Goal: Task Accomplishment & Management: Manage account settings

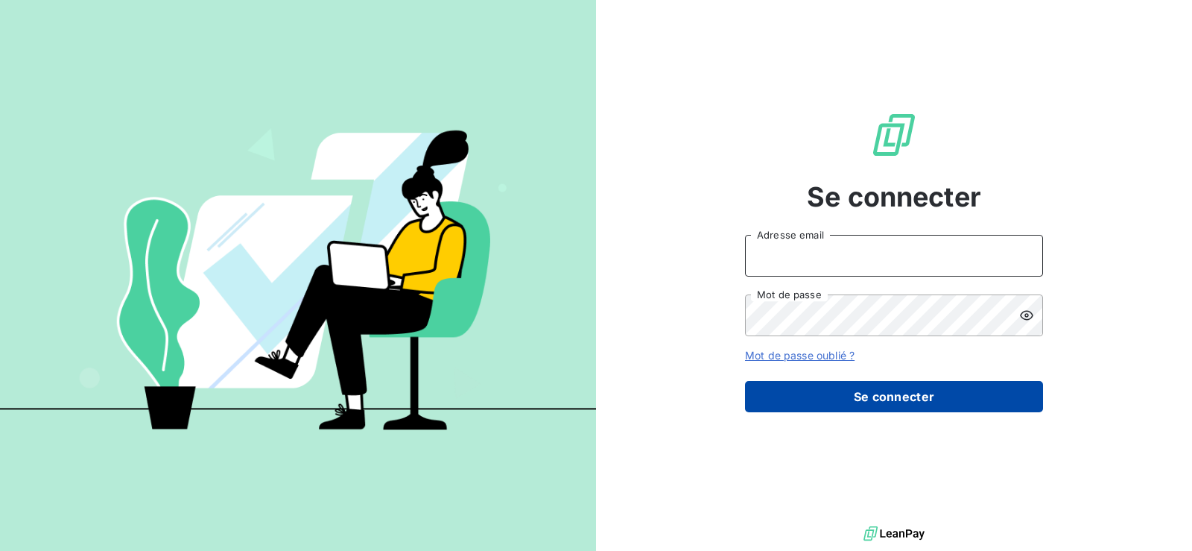
type input "[EMAIL_ADDRESS][DOMAIN_NAME]"
click at [887, 403] on button "Se connecter" at bounding box center [894, 396] width 298 height 31
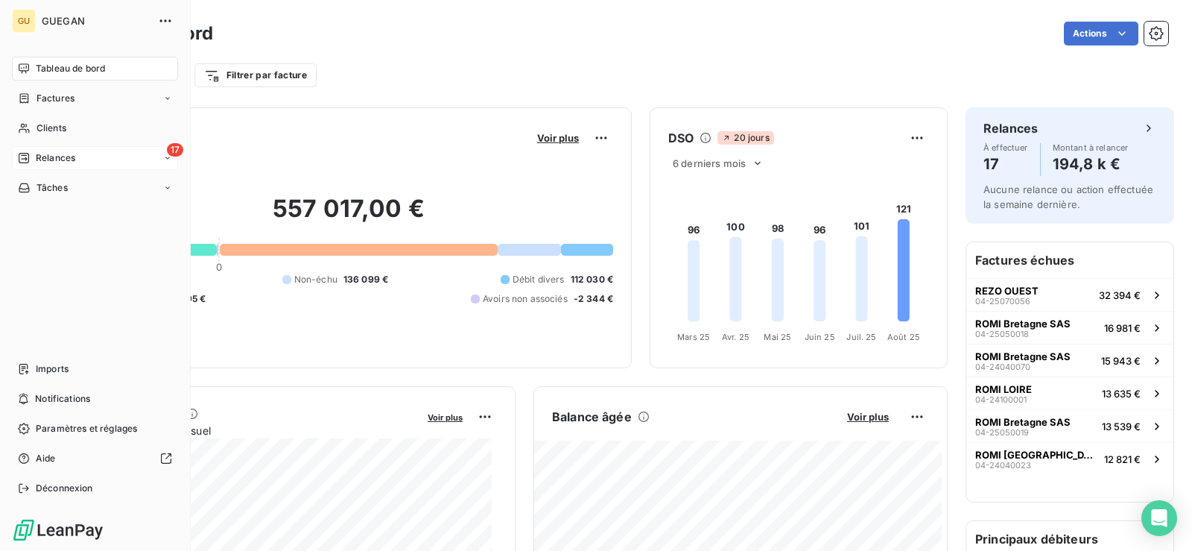
click at [61, 153] on span "Relances" at bounding box center [55, 157] width 39 height 13
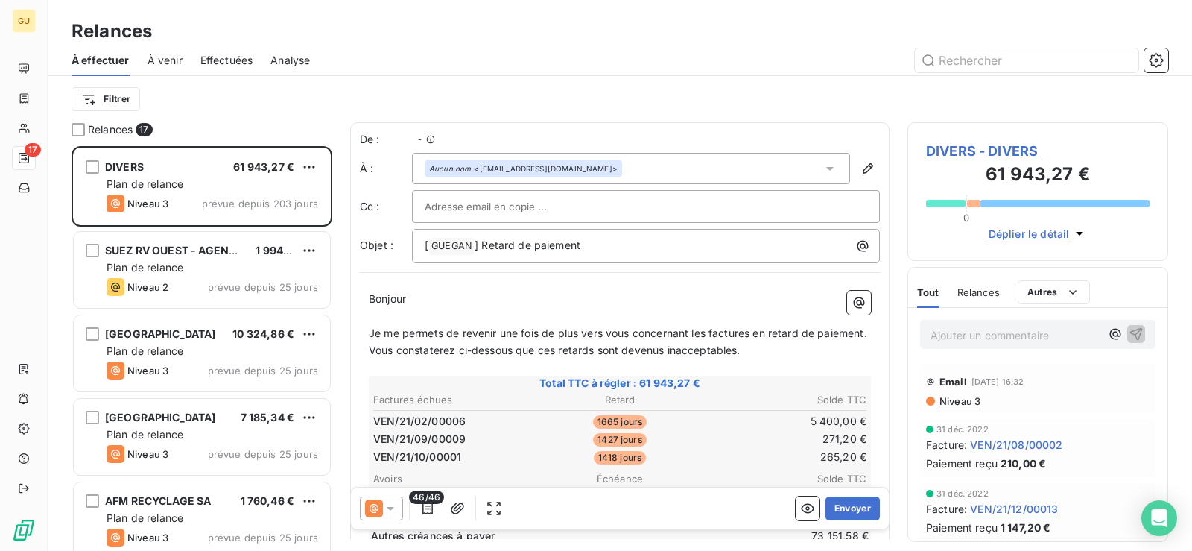
scroll to position [393, 250]
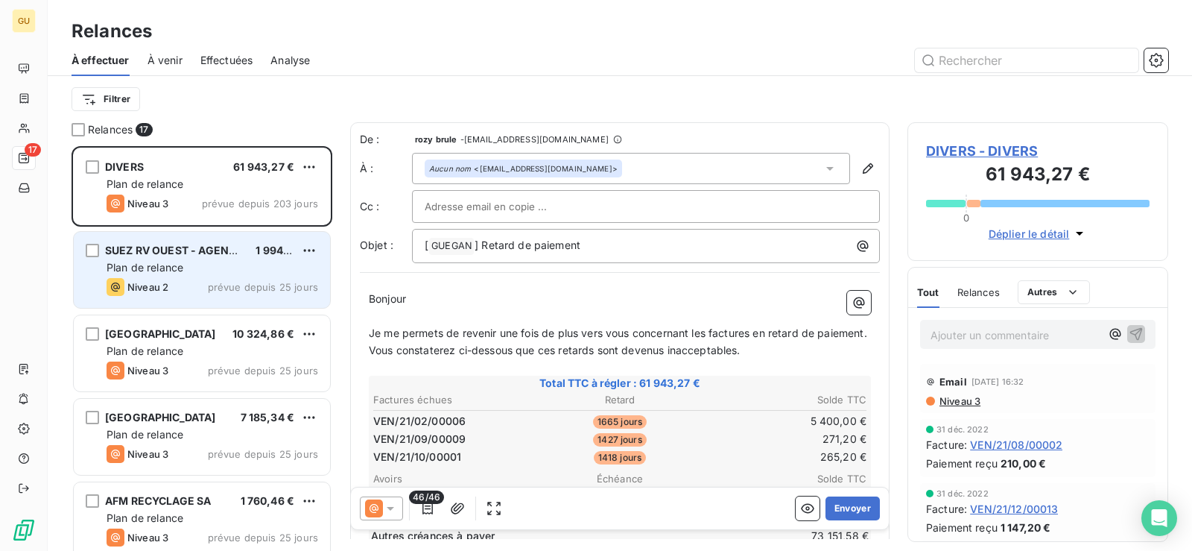
click at [232, 266] on div "Plan de relance" at bounding box center [213, 267] width 212 height 15
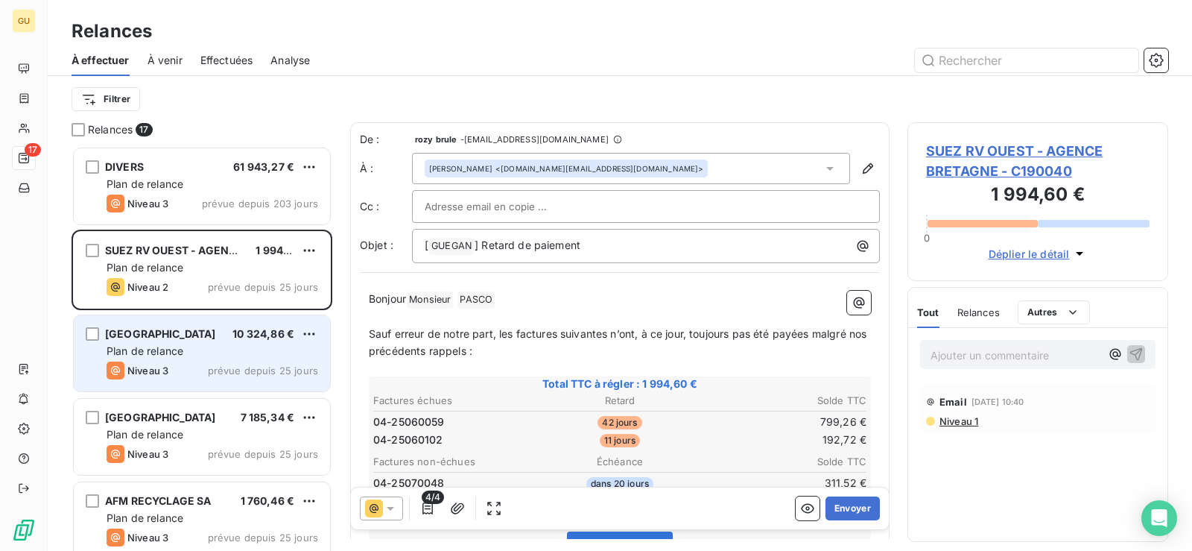
click at [219, 350] on div "Plan de relance" at bounding box center [213, 351] width 212 height 15
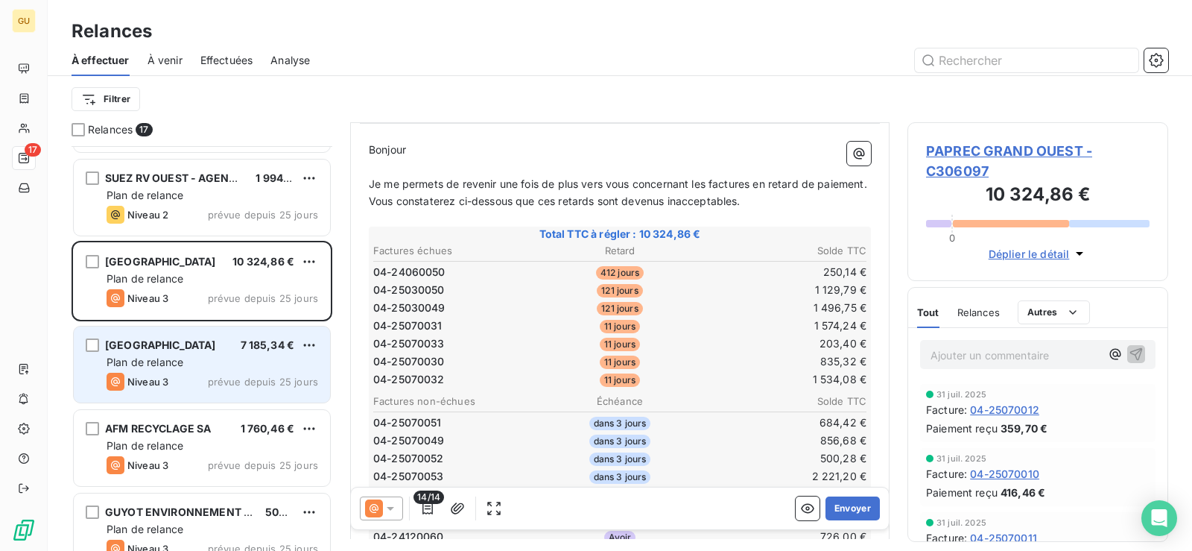
scroll to position [75, 0]
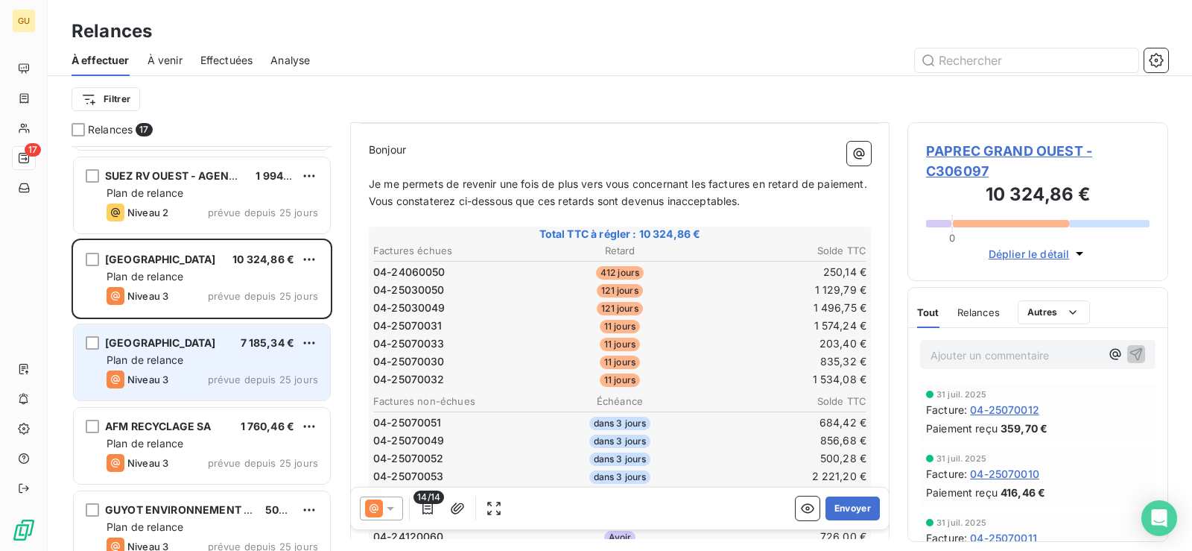
click at [247, 370] on div "[GEOGRAPHIC_DATA] ARMOR 7 185,34 € Plan de relance Niveau 3 prévue depuis 25 jo…" at bounding box center [202, 362] width 256 height 76
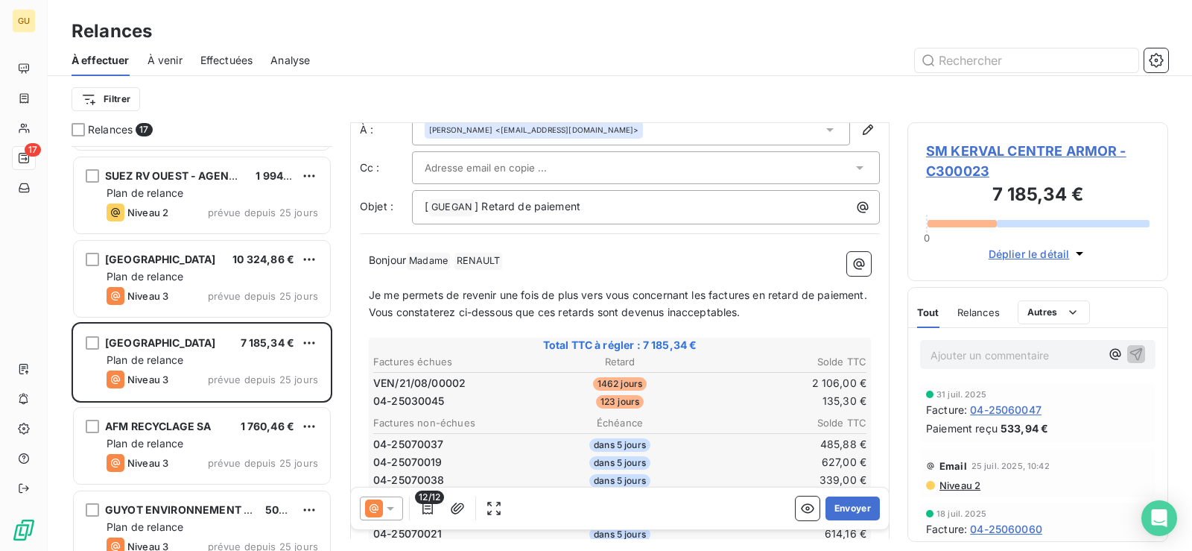
scroll to position [150, 0]
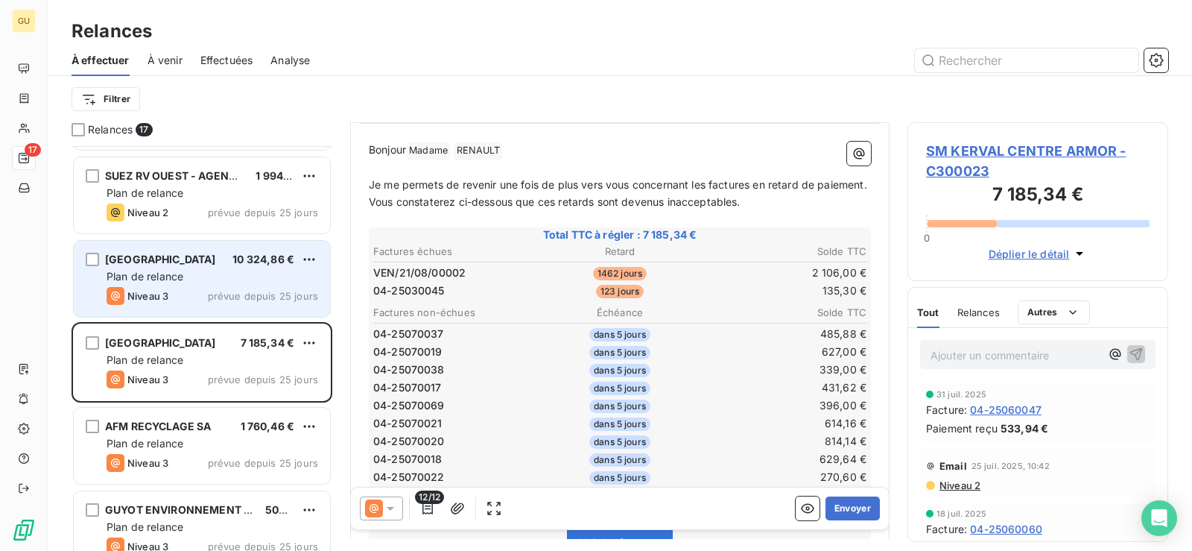
click at [164, 305] on div "[GEOGRAPHIC_DATA] 10 324,86 € Plan de relance Niveau 3 prévue depuis 25 jours" at bounding box center [202, 279] width 256 height 76
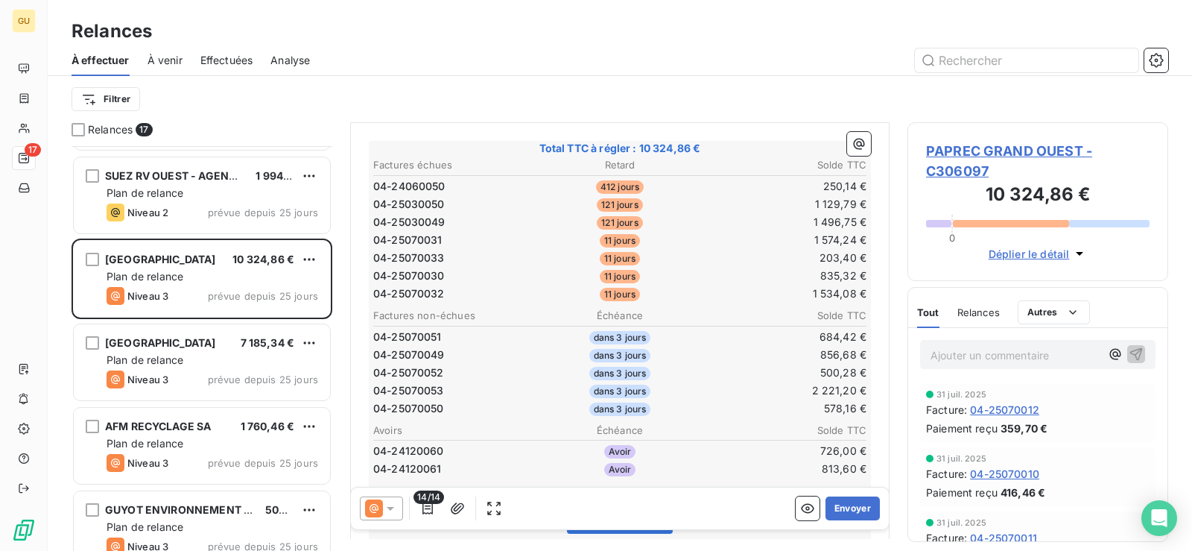
scroll to position [171, 0]
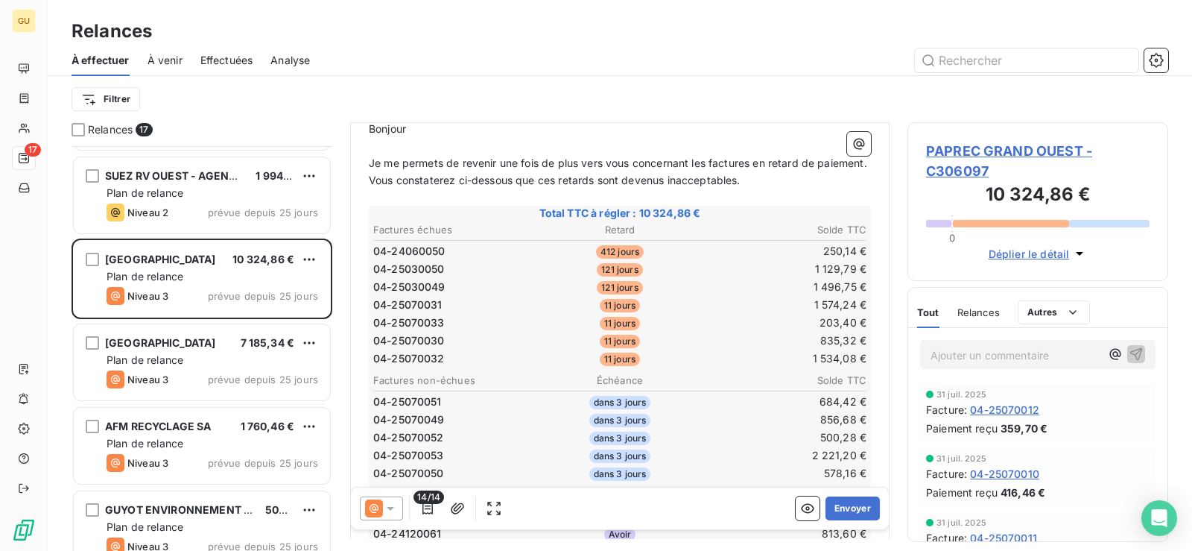
click at [391, 517] on div at bounding box center [381, 508] width 43 height 24
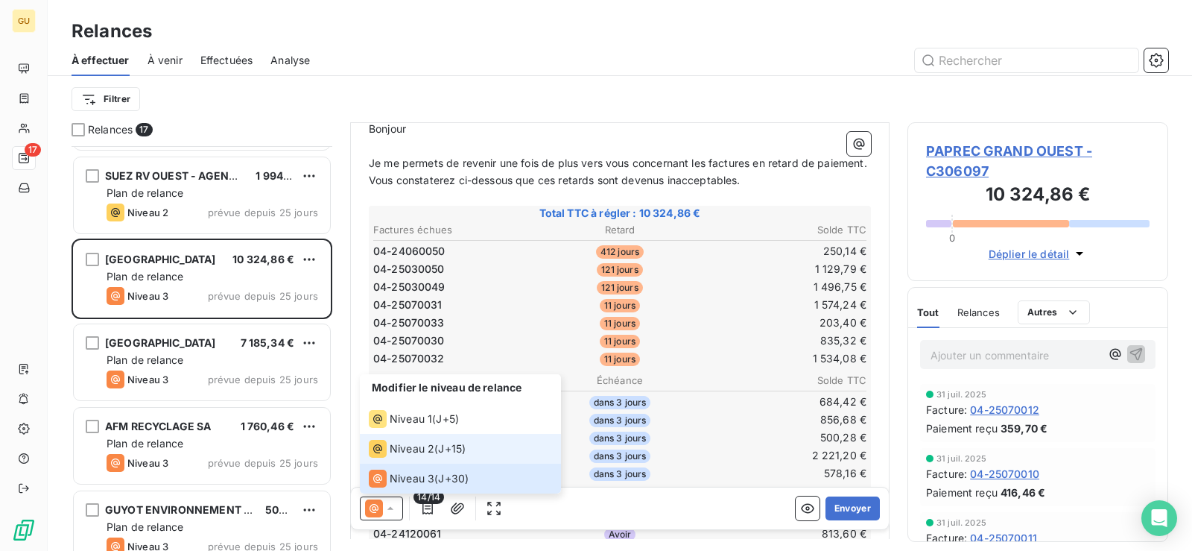
click at [396, 449] on span "Niveau 2" at bounding box center [412, 448] width 45 height 15
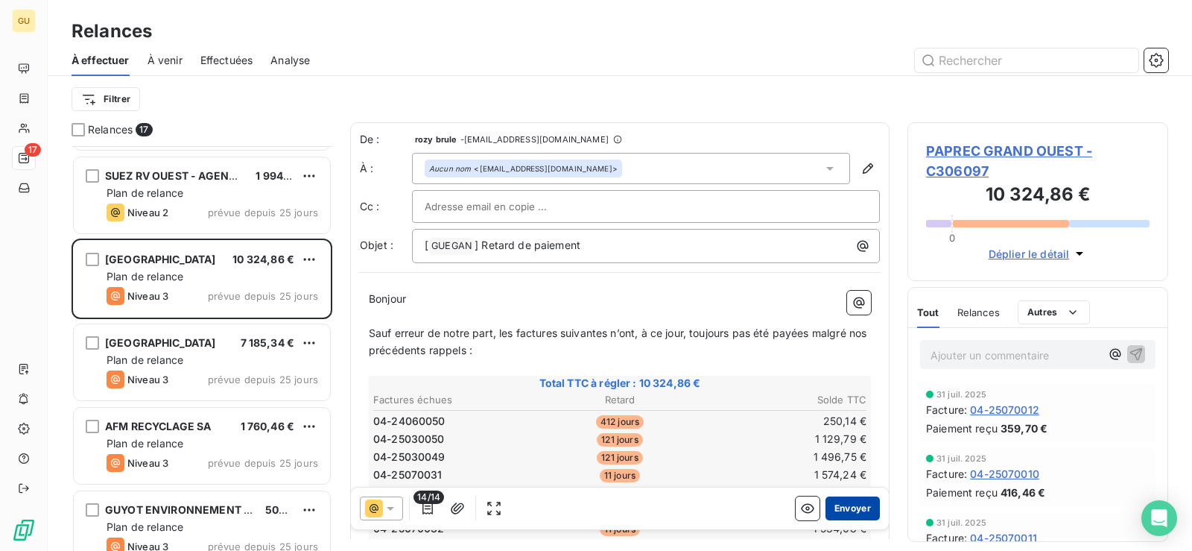
click at [844, 507] on button "Envoyer" at bounding box center [853, 508] width 54 height 24
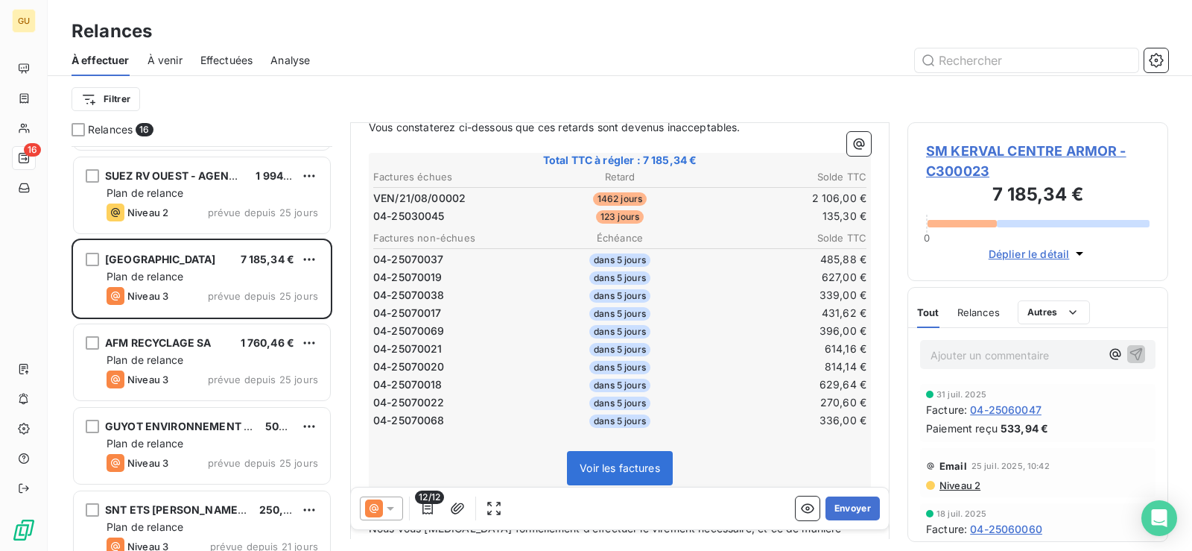
scroll to position [150, 0]
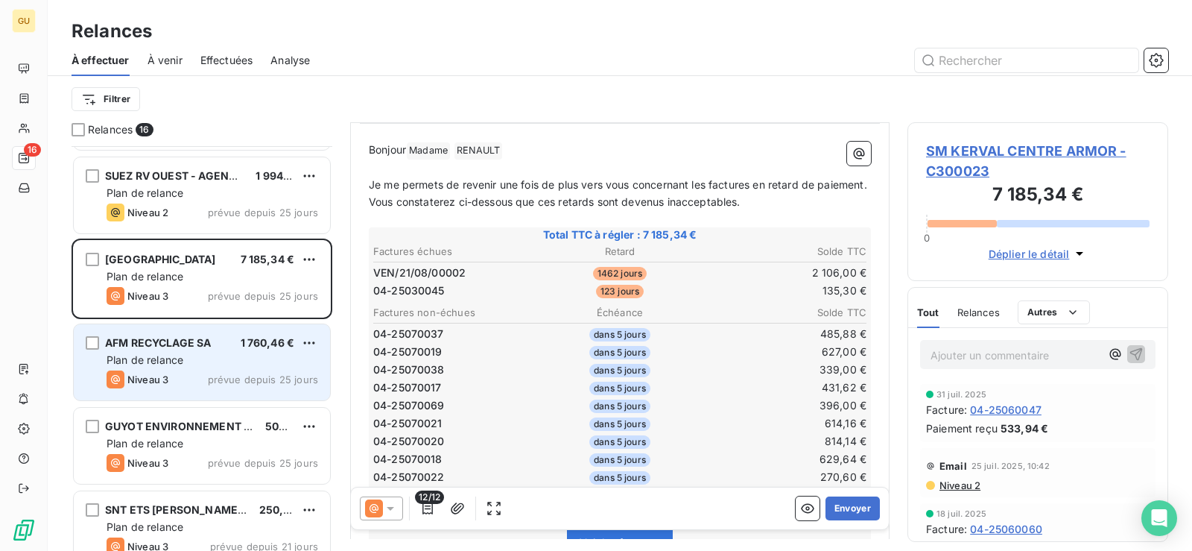
click at [192, 373] on div "Niveau 3 prévue depuis 25 jours" at bounding box center [213, 379] width 212 height 18
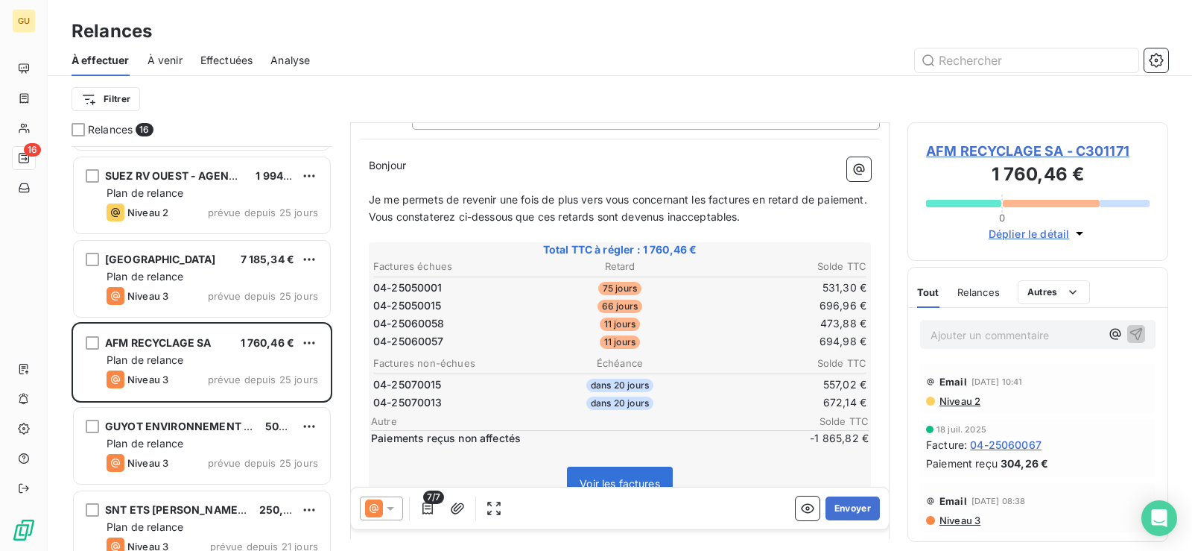
scroll to position [224, 0]
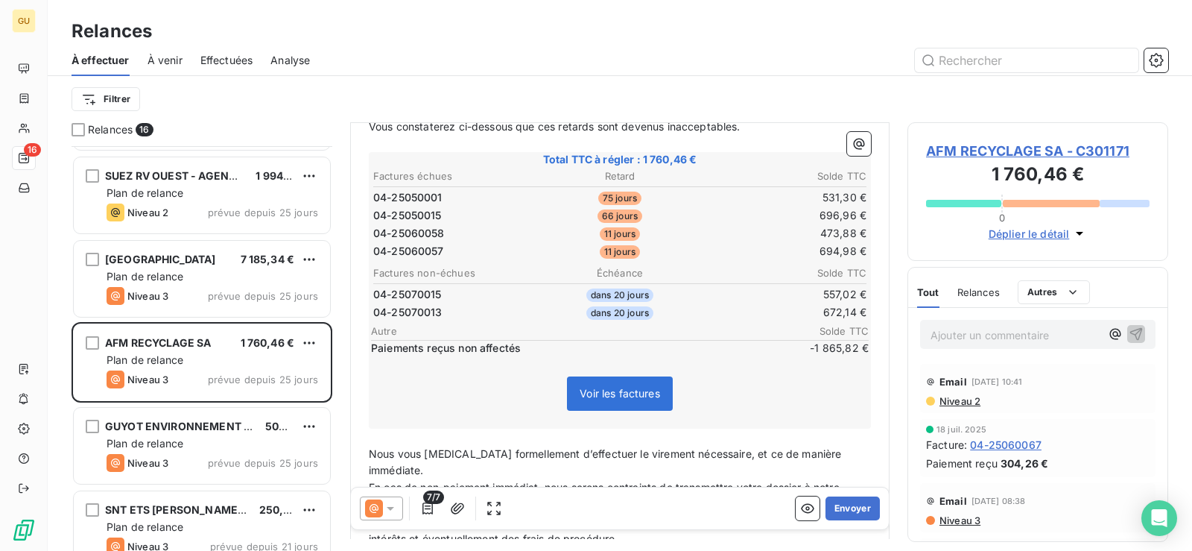
click at [387, 517] on div at bounding box center [381, 508] width 43 height 24
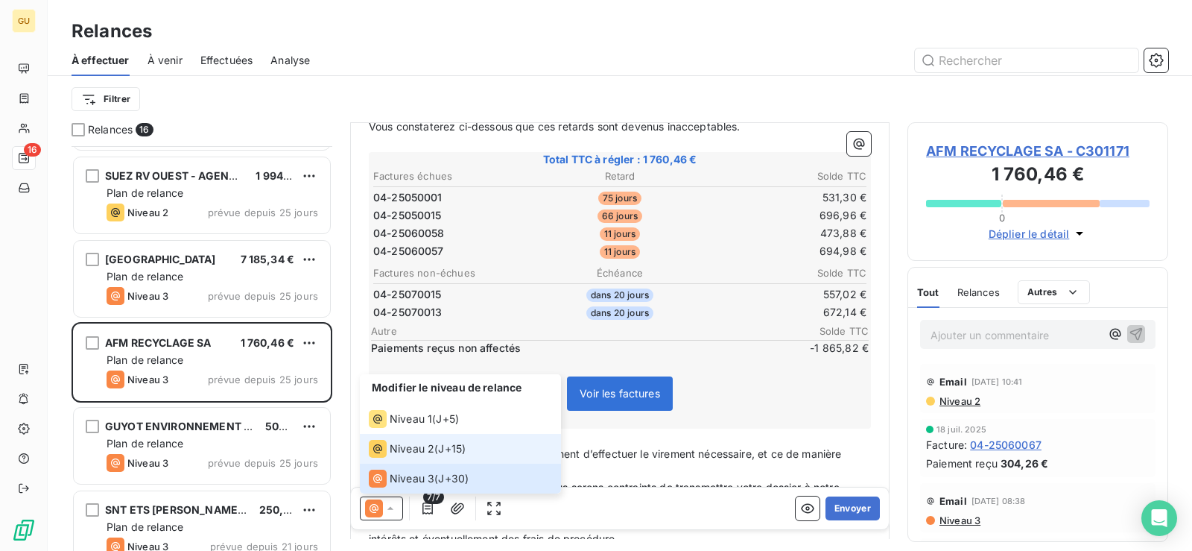
click at [396, 452] on span "Niveau 2" at bounding box center [412, 448] width 45 height 15
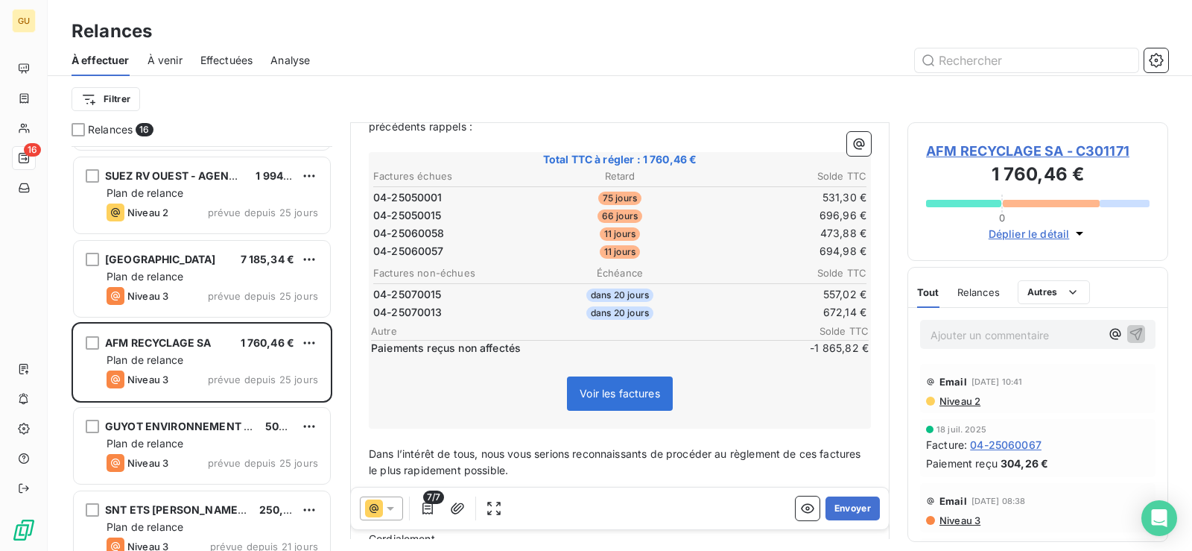
click at [614, 402] on span "Voir les factures" at bounding box center [620, 393] width 106 height 34
click at [830, 516] on button "Envoyer" at bounding box center [853, 508] width 54 height 24
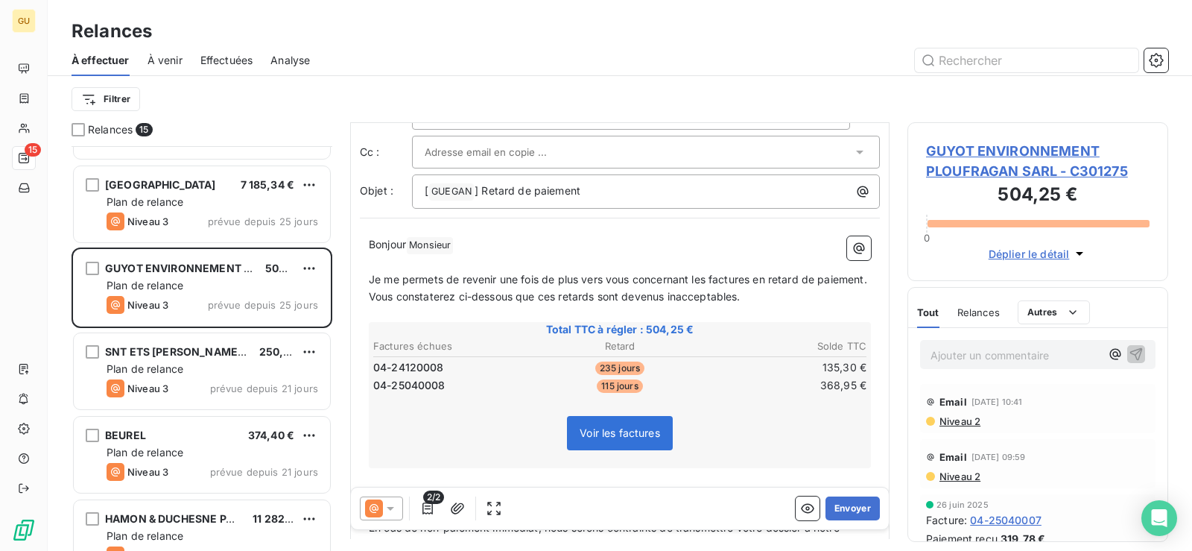
scroll to position [151, 0]
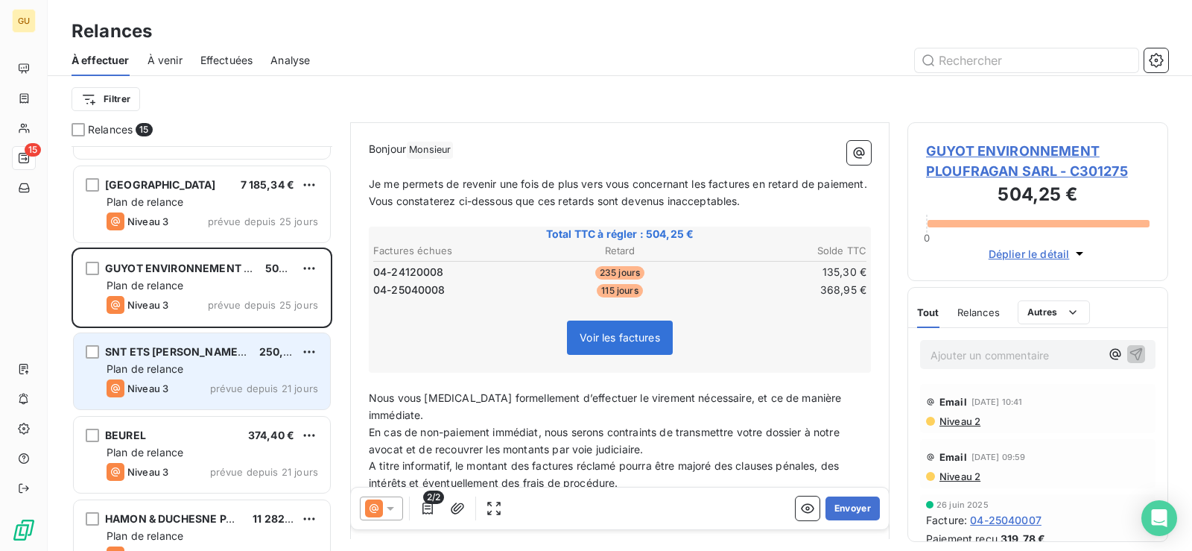
click at [161, 370] on span "Plan de relance" at bounding box center [145, 368] width 77 height 13
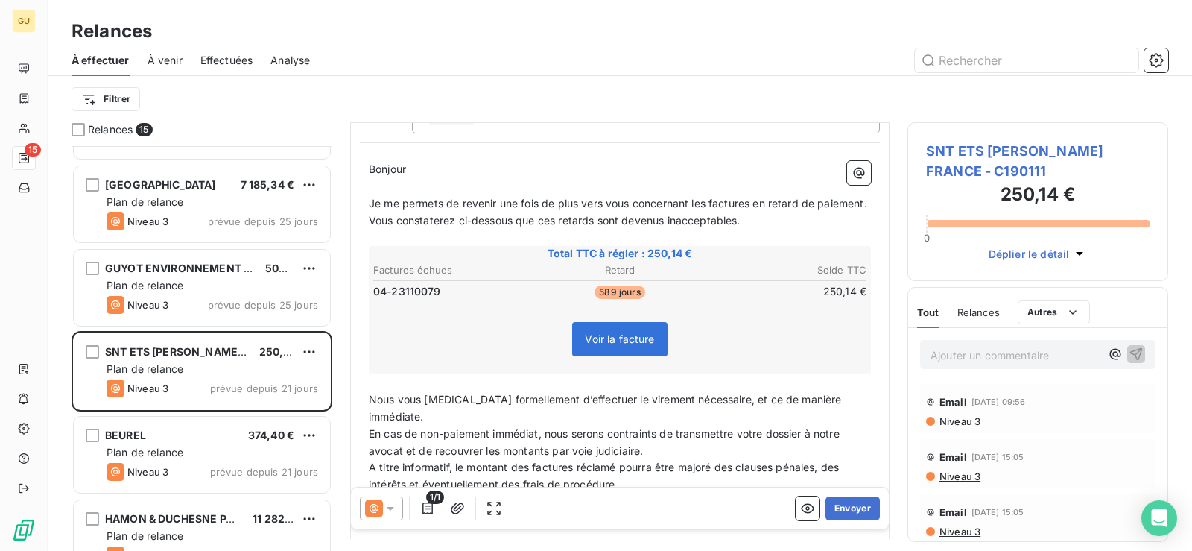
scroll to position [224, 0]
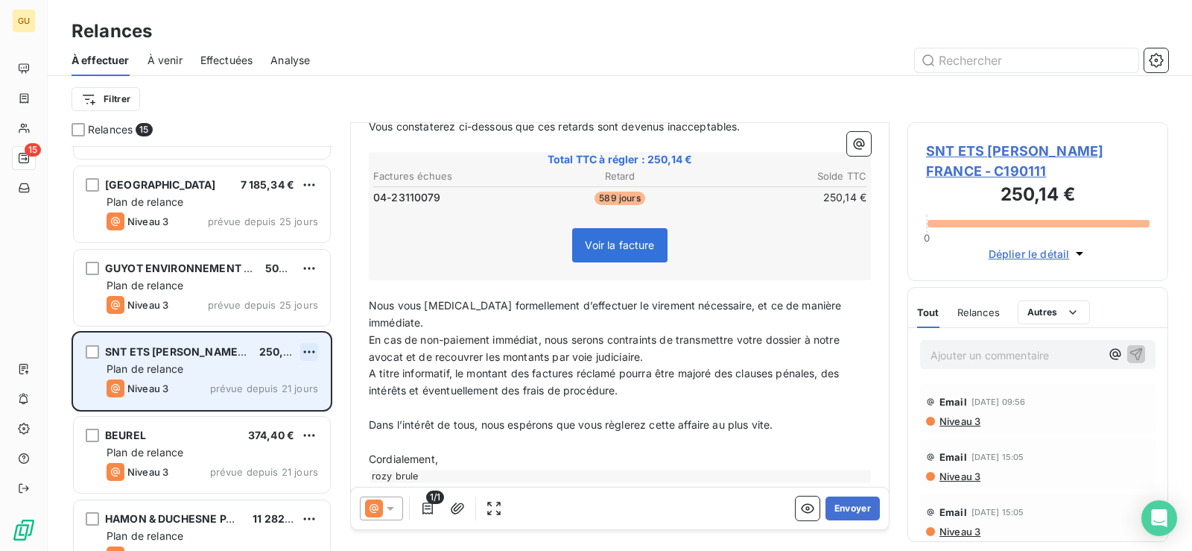
click at [308, 351] on html "GU 15 Relances À effectuer À venir Effectuées Analyse Filtrer Relances 15 DIVER…" at bounding box center [596, 275] width 1192 height 551
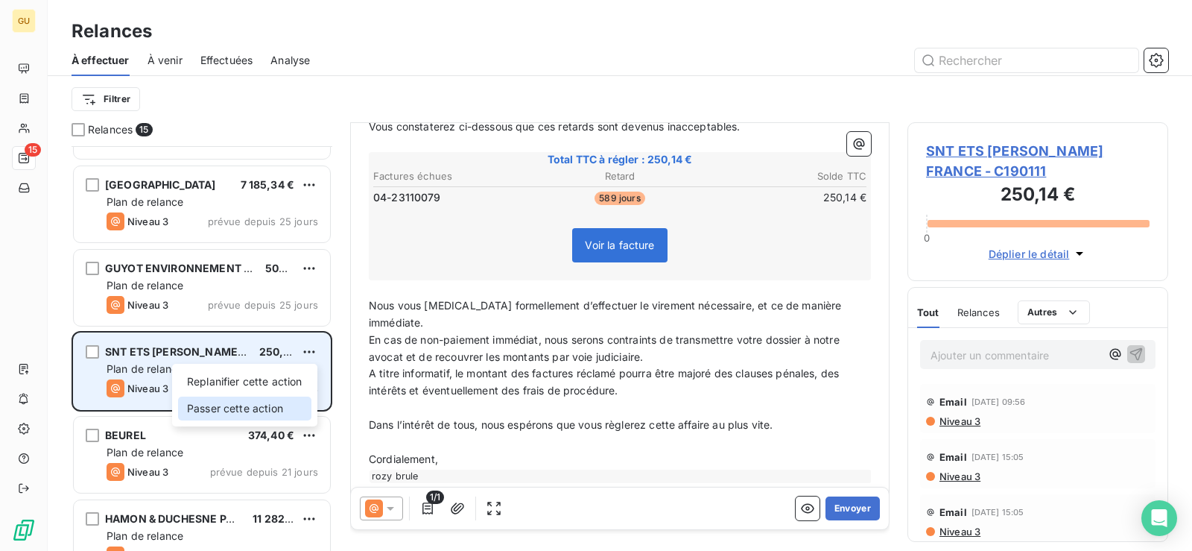
click at [238, 411] on div "Passer cette action" at bounding box center [244, 408] width 133 height 24
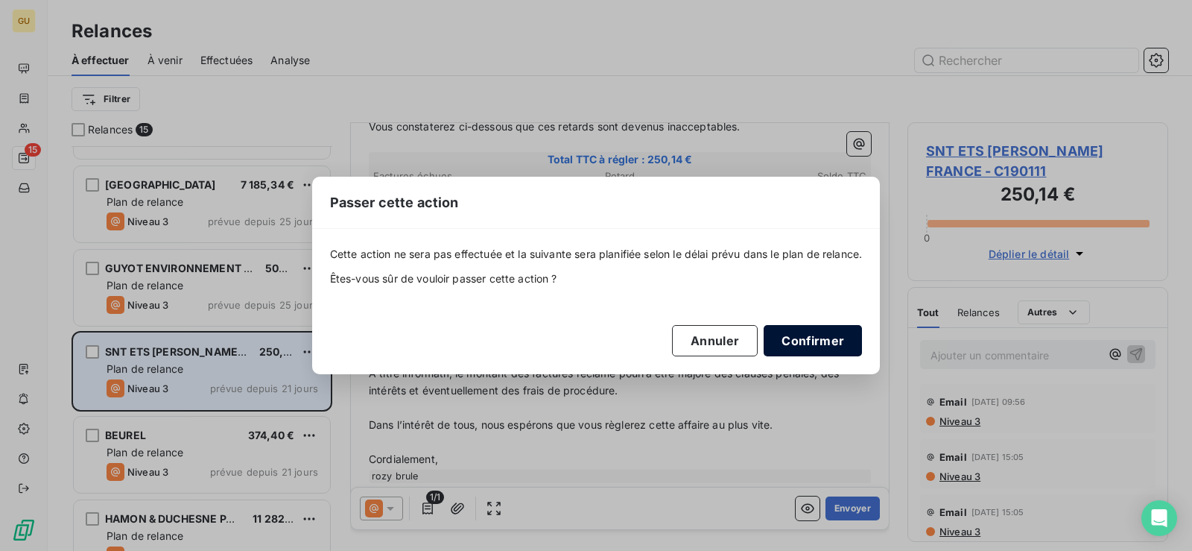
click at [817, 341] on button "Confirmer" at bounding box center [813, 340] width 98 height 31
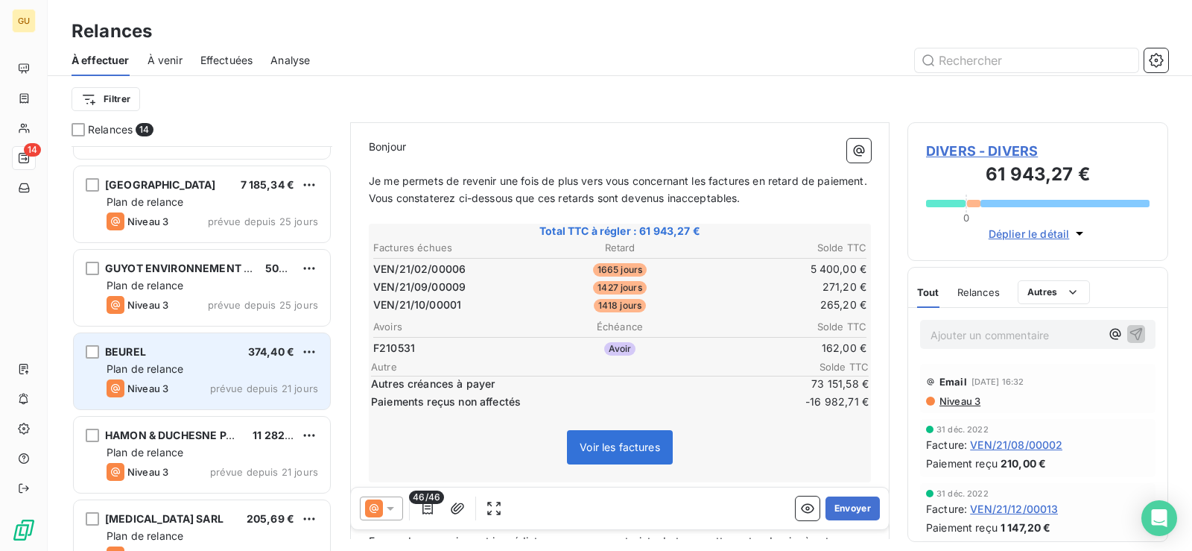
scroll to position [150, 0]
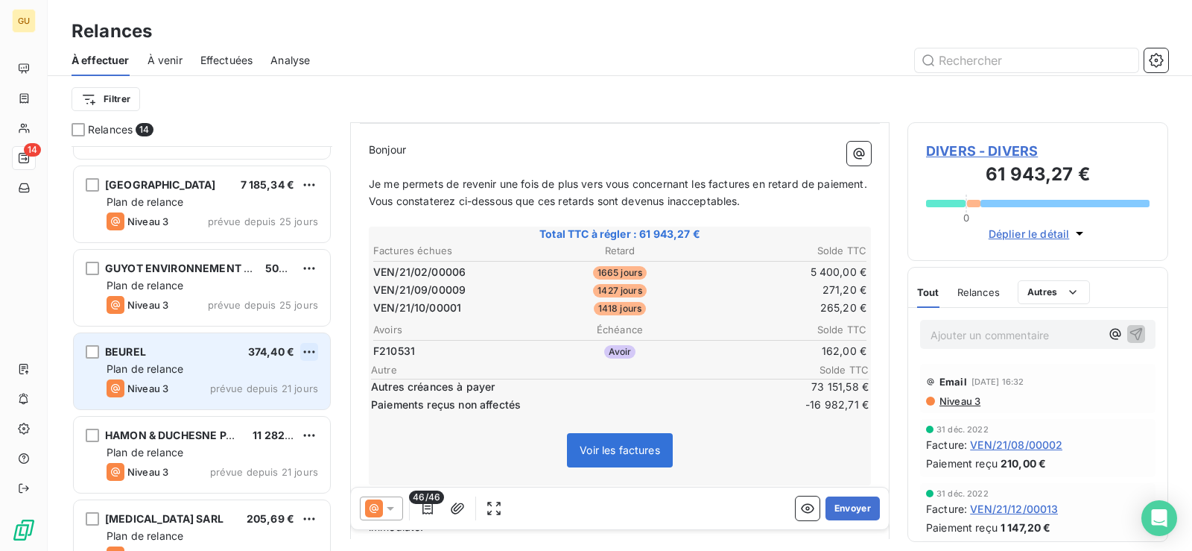
click at [314, 357] on html "GU 14 Relances À effectuer À venir Effectuées Analyse Filtrer Relances 14 DIVER…" at bounding box center [596, 275] width 1192 height 551
click at [273, 402] on div "Passer cette action" at bounding box center [244, 408] width 133 height 24
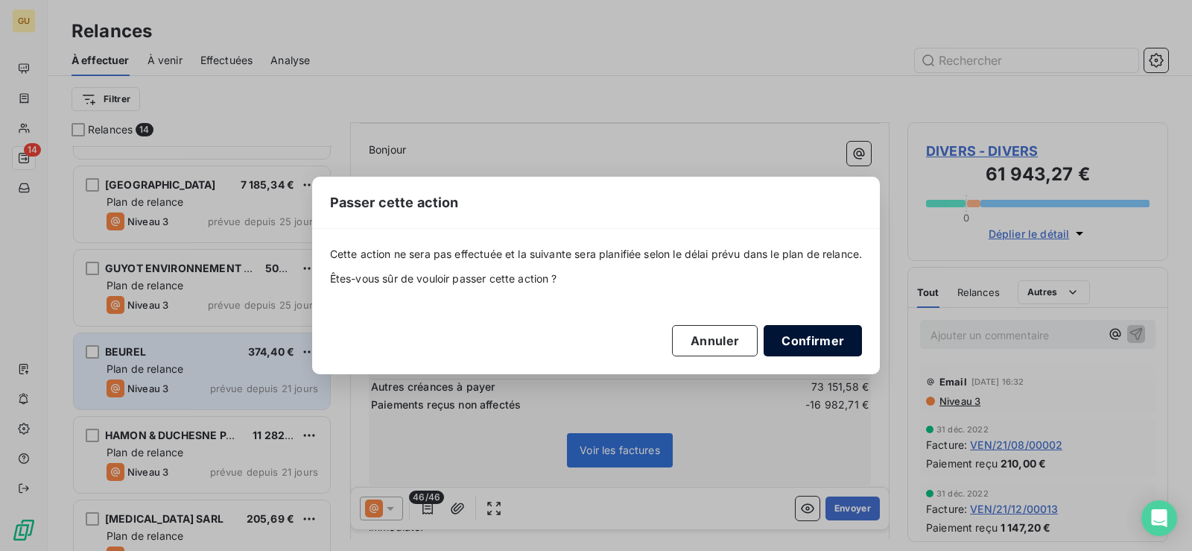
click at [805, 346] on button "Confirmer" at bounding box center [813, 340] width 98 height 31
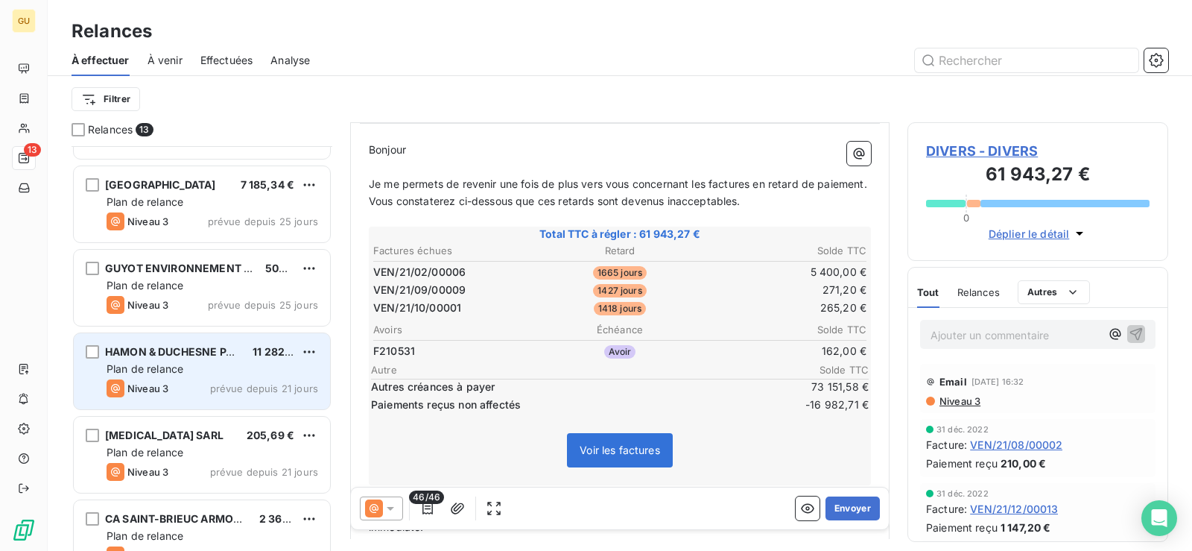
click at [247, 377] on div "HAMON & DUCHESNE PAYSAGE SARL 11 282,58 € Plan de relance Niveau 3 prévue depui…" at bounding box center [202, 371] width 256 height 76
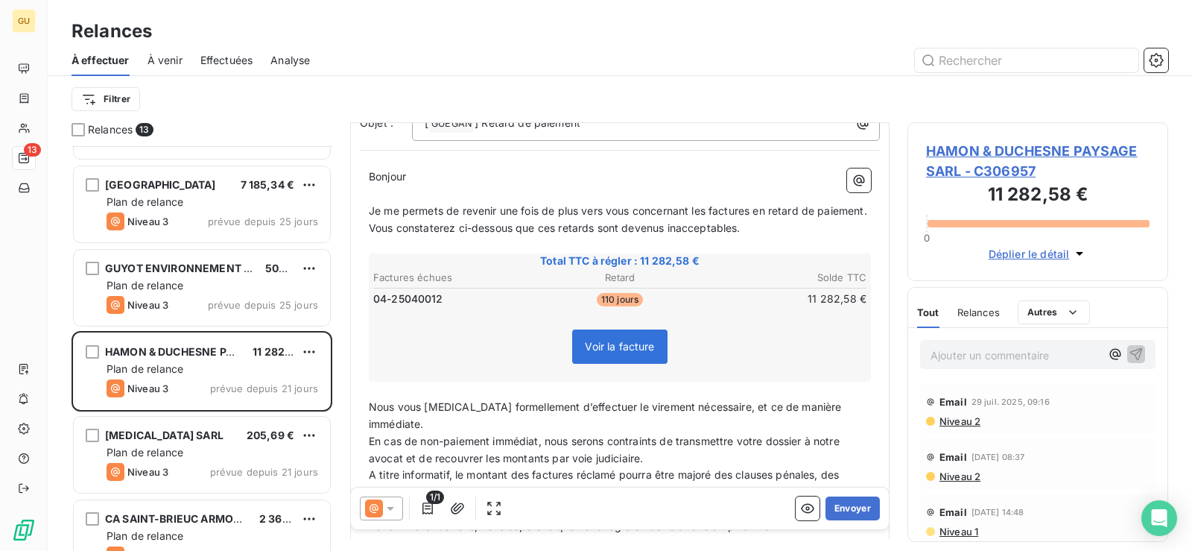
scroll to position [150, 0]
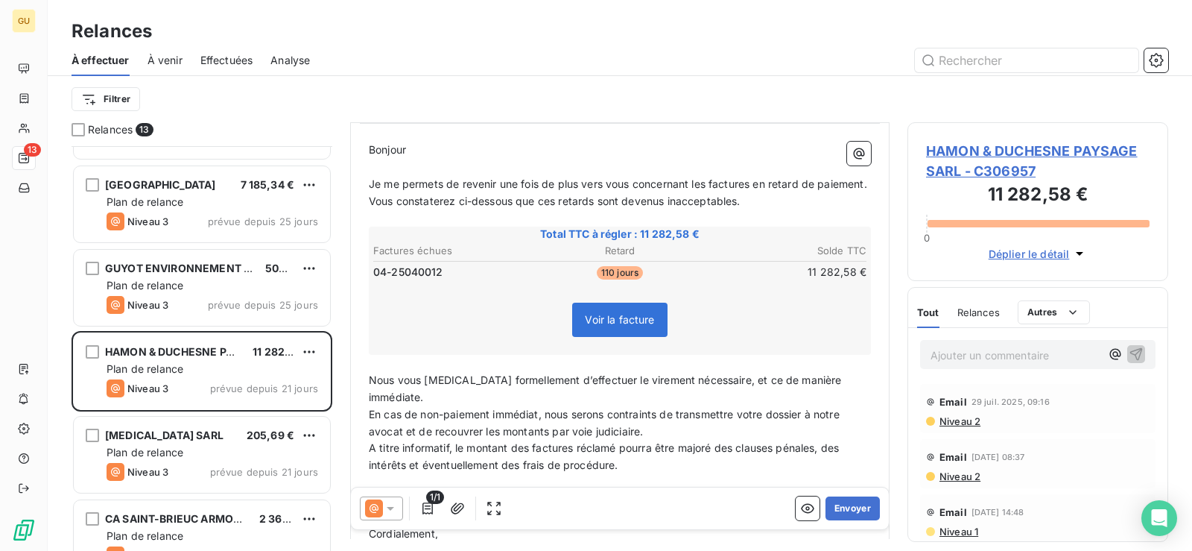
click at [399, 504] on div at bounding box center [381, 508] width 43 height 24
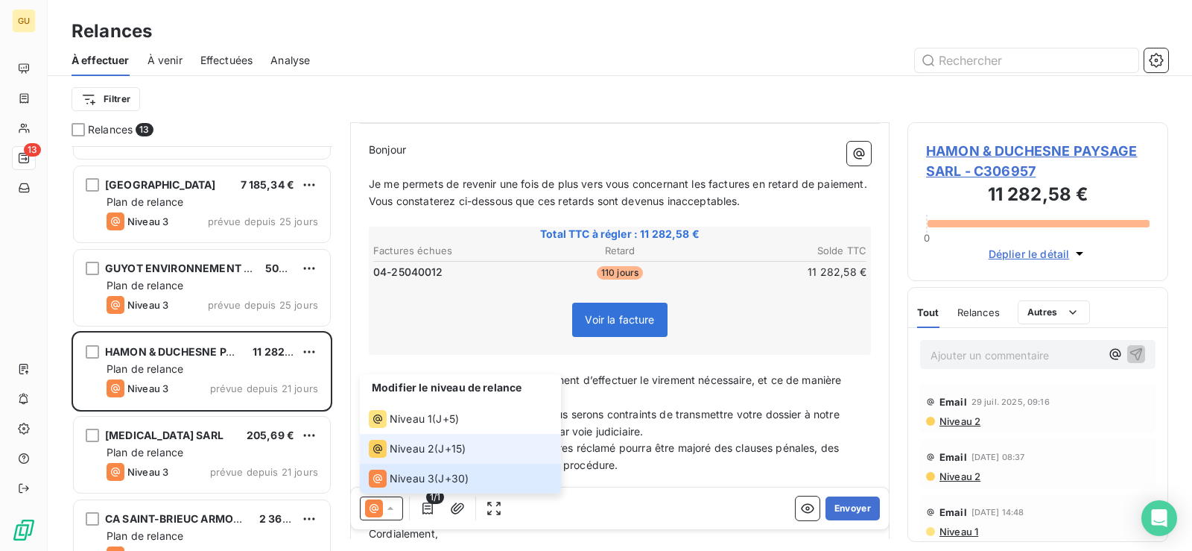
click at [402, 453] on span "Niveau 2" at bounding box center [412, 448] width 45 height 15
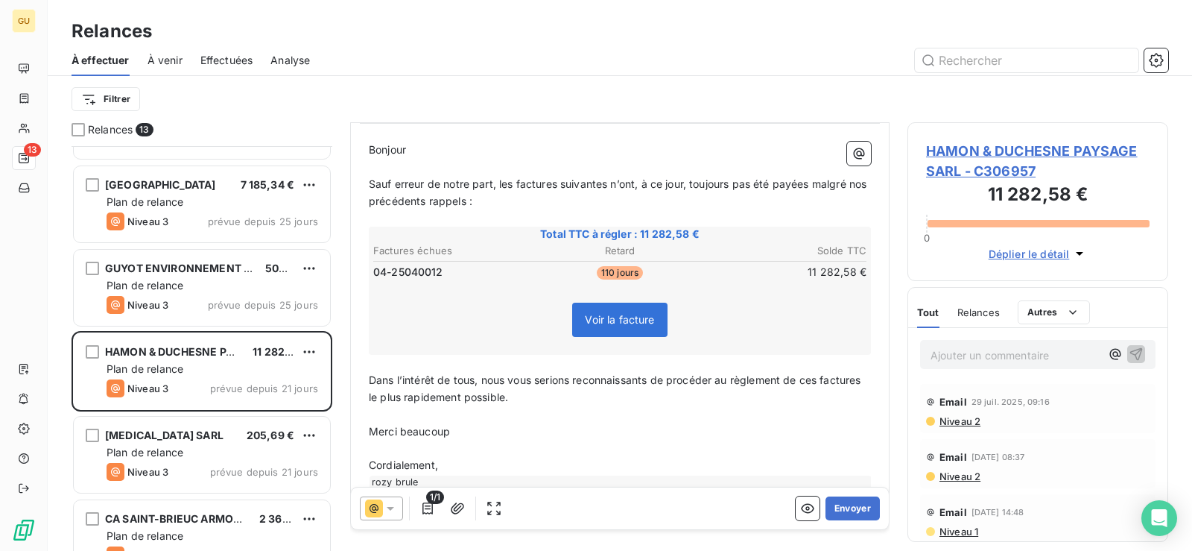
click at [393, 507] on icon at bounding box center [390, 509] width 7 height 4
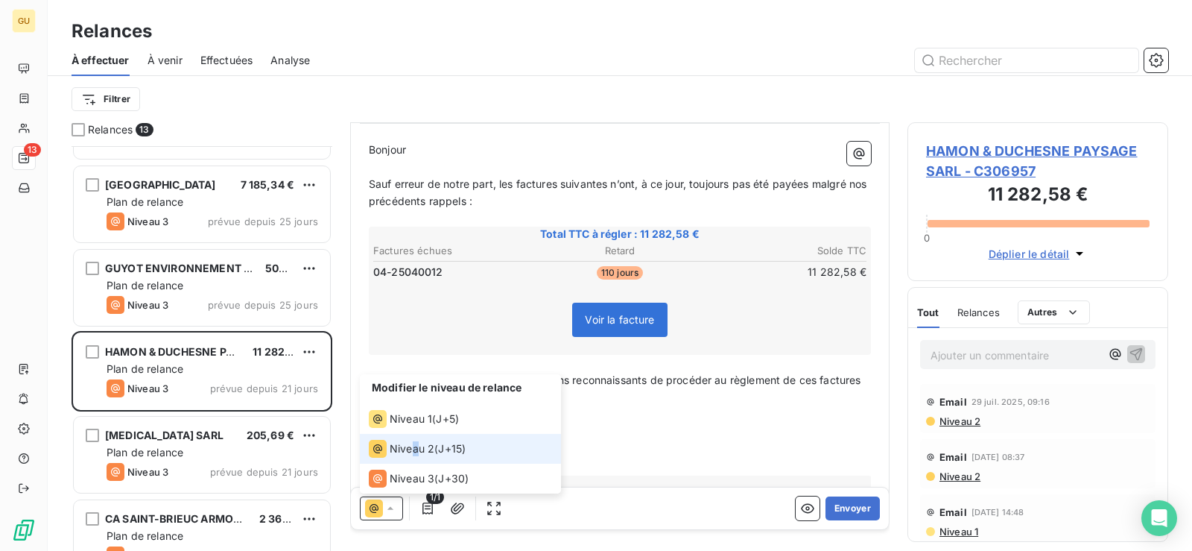
click at [415, 445] on li "Niveau 2 ( J+15 )" at bounding box center [460, 449] width 201 height 30
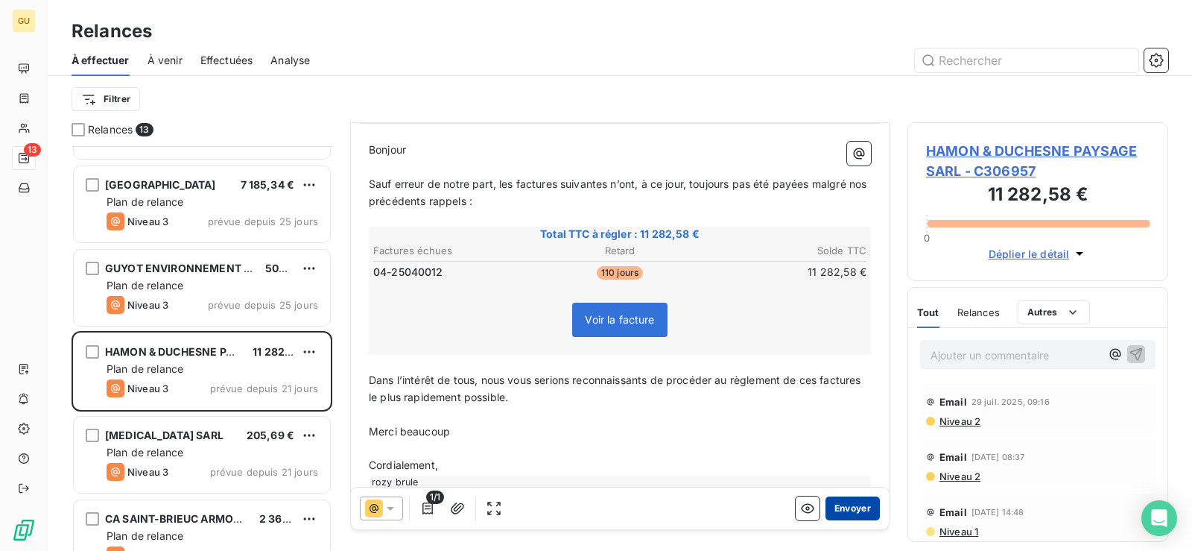
click at [838, 505] on button "Envoyer" at bounding box center [853, 508] width 54 height 24
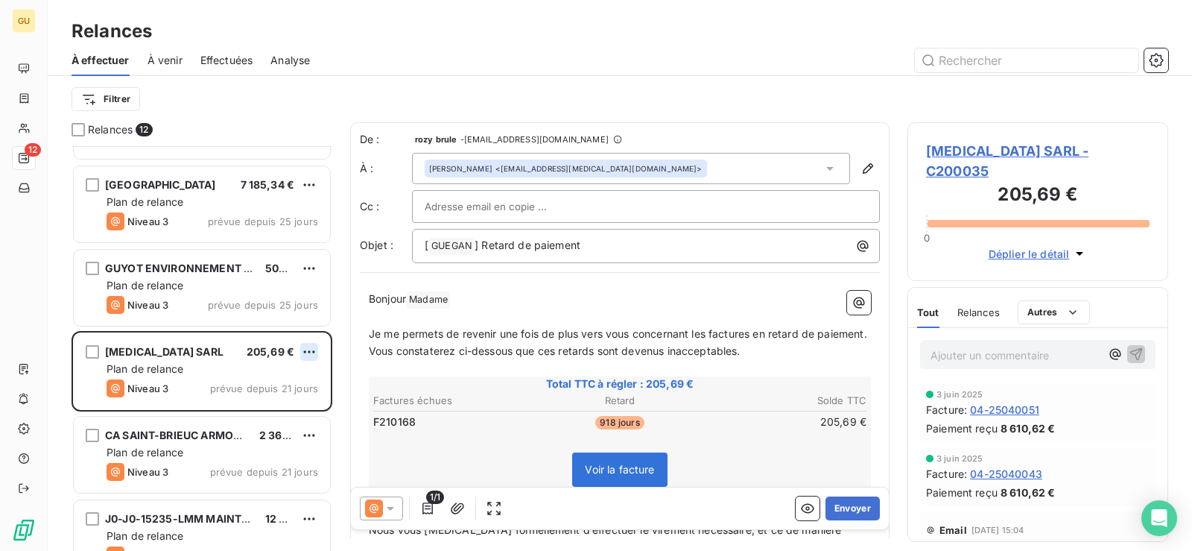
click at [316, 352] on html "GU 12 Relances À effectuer À venir Effectuées Analyse Filtrer Relances 12 DIVER…" at bounding box center [596, 275] width 1192 height 551
click at [261, 403] on div "Passer cette action" at bounding box center [244, 408] width 133 height 24
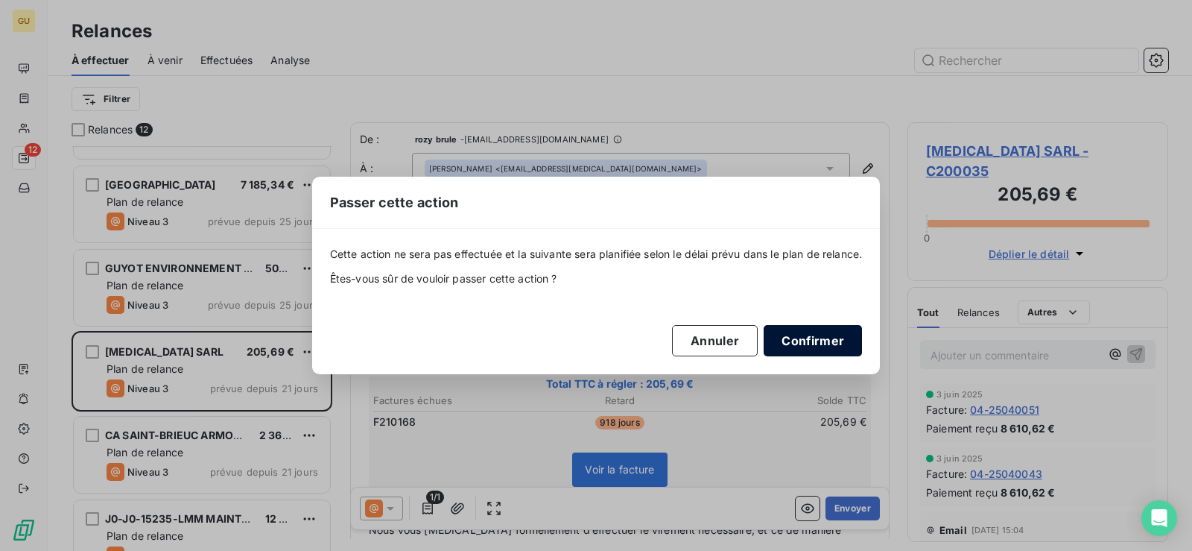
click at [837, 344] on button "Confirmer" at bounding box center [813, 340] width 98 height 31
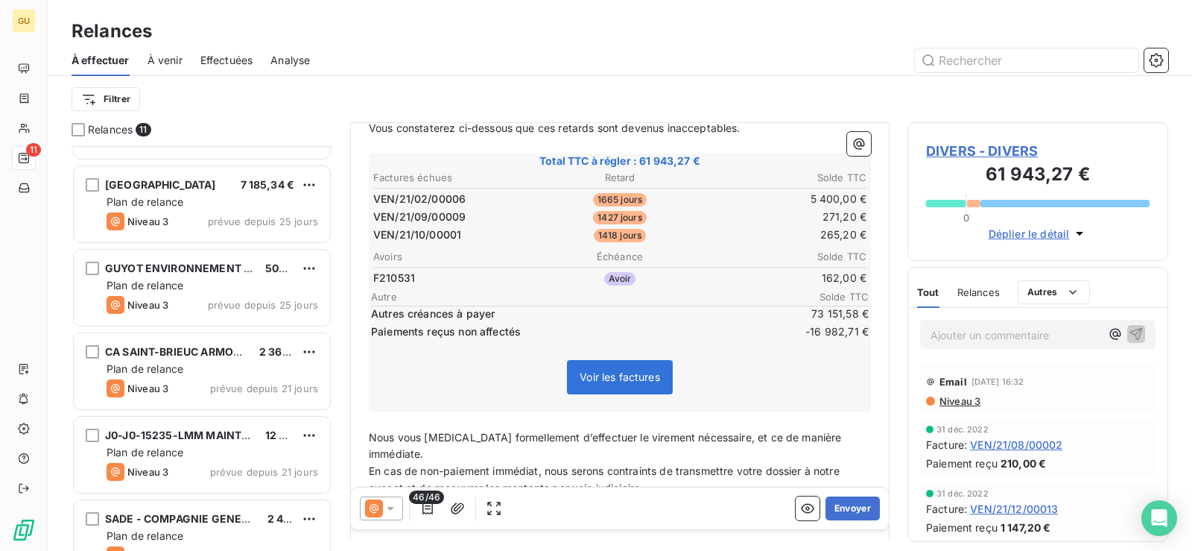
scroll to position [224, 0]
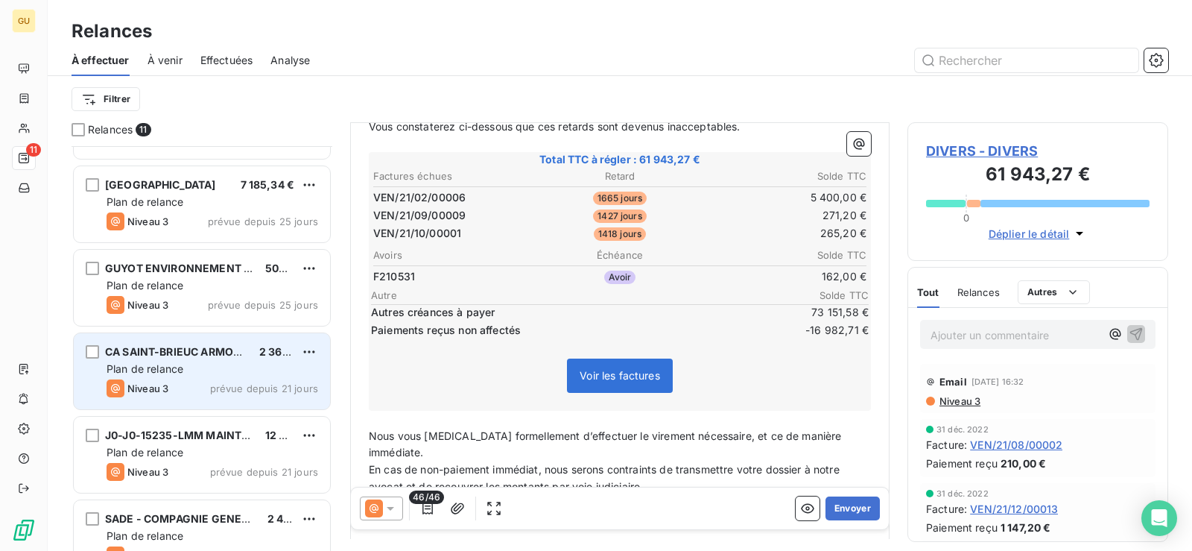
click at [325, 349] on div "CA SAINT-BRIEUC ARMOR AGGLOMERATION 2 364,00 € Plan de relance Niveau 3 prévue …" at bounding box center [202, 371] width 256 height 76
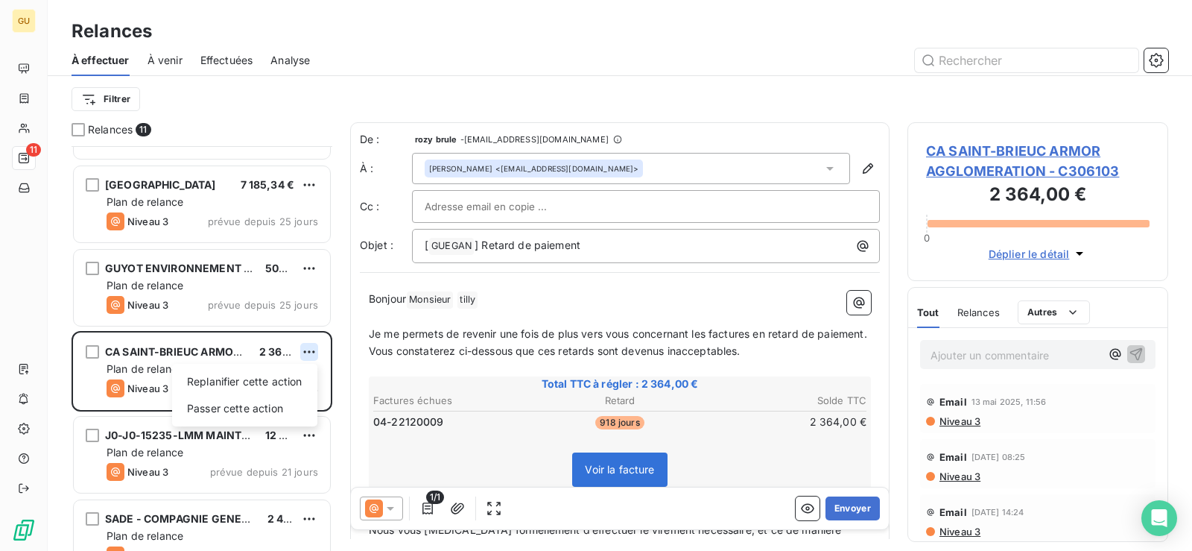
click at [309, 355] on html "GU 11 Relances À effectuer À venir Effectuées Analyse Filtrer Relances 11 DIVER…" at bounding box center [596, 275] width 1192 height 551
click at [272, 405] on div "Passer cette action" at bounding box center [244, 408] width 133 height 24
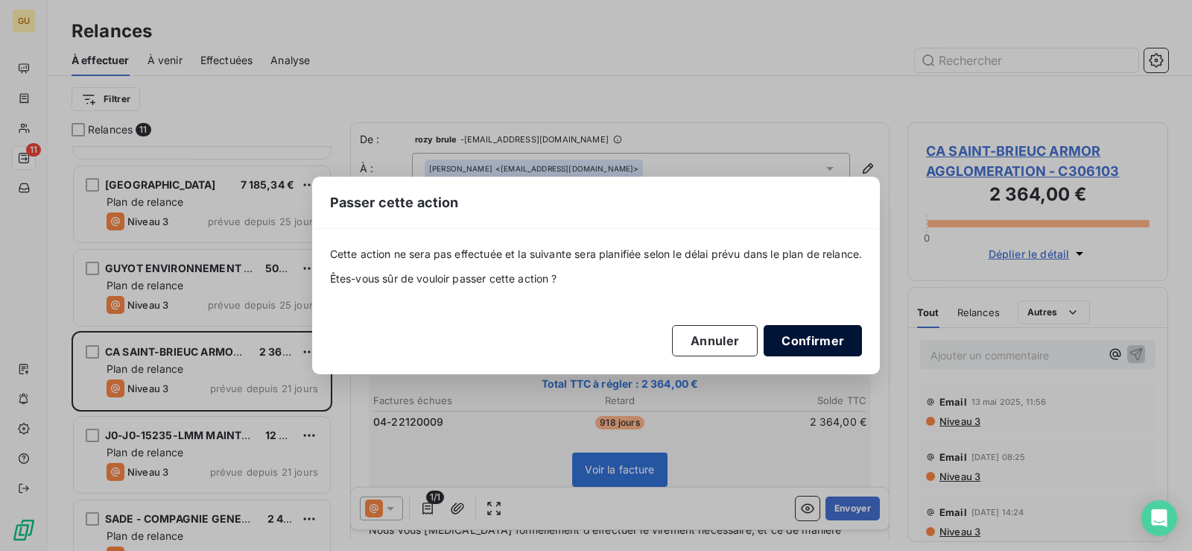
click at [814, 338] on button "Confirmer" at bounding box center [813, 340] width 98 height 31
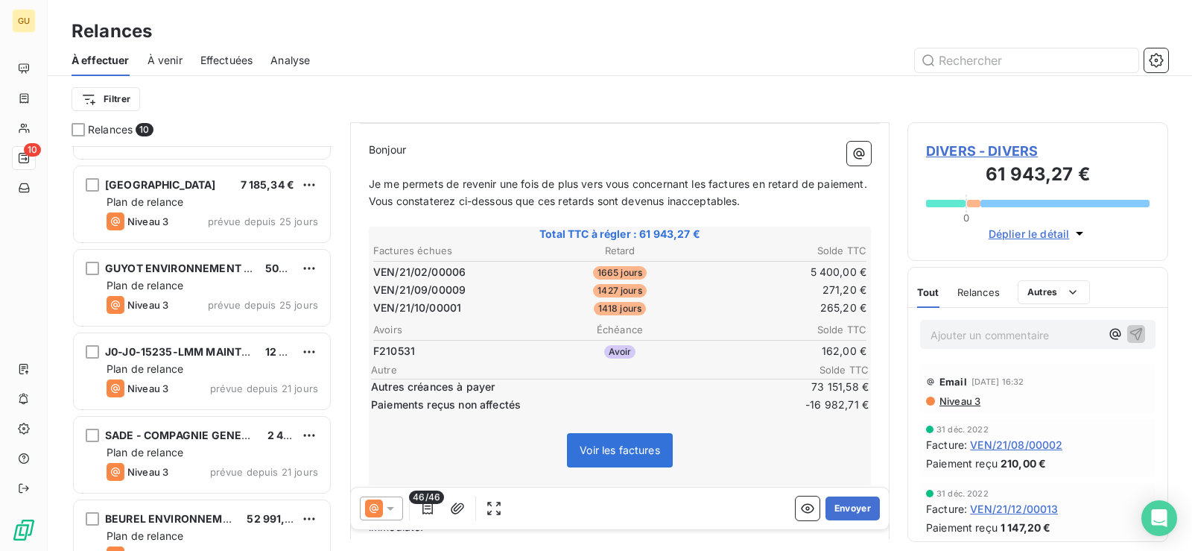
scroll to position [224, 0]
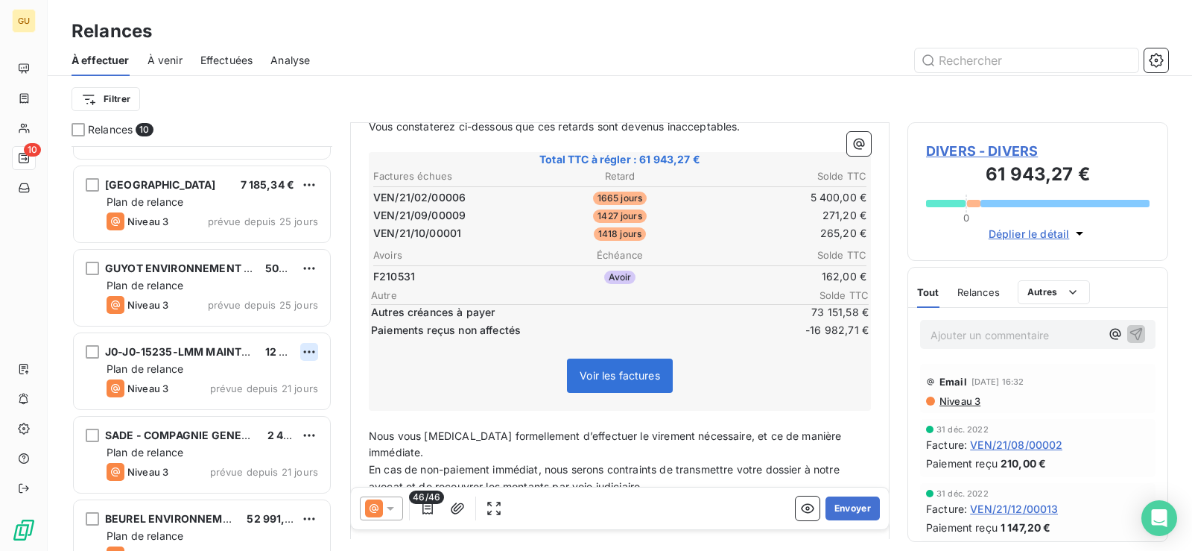
click at [303, 352] on html "GU 10 Relances À effectuer À venir Effectuées Analyse Filtrer Relances 10 DIVER…" at bounding box center [596, 275] width 1192 height 551
click at [247, 411] on div "Passer cette action" at bounding box center [244, 408] width 133 height 24
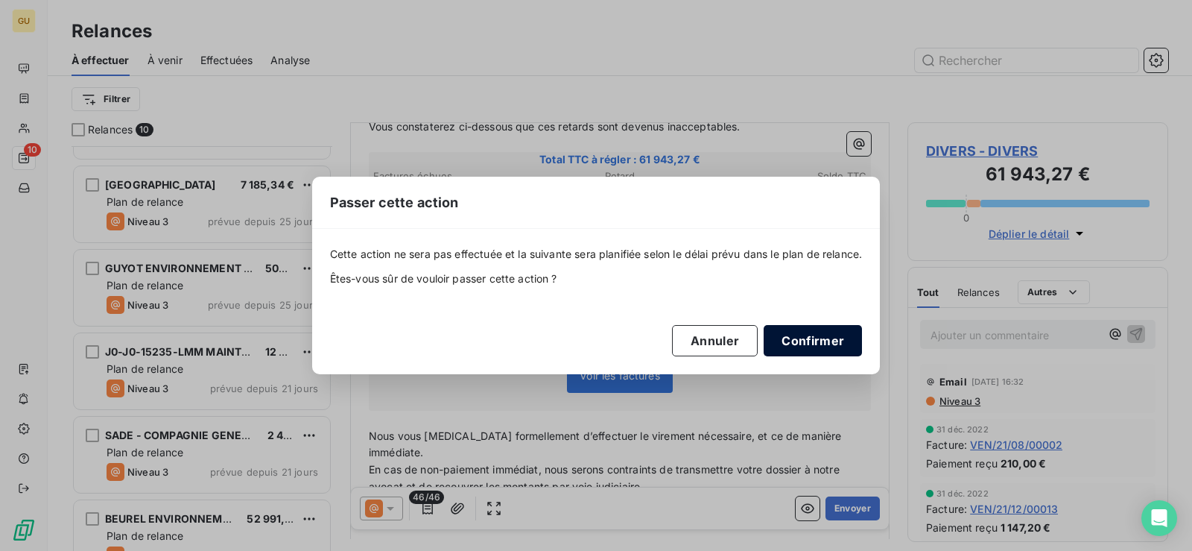
click at [835, 327] on button "Confirmer" at bounding box center [813, 340] width 98 height 31
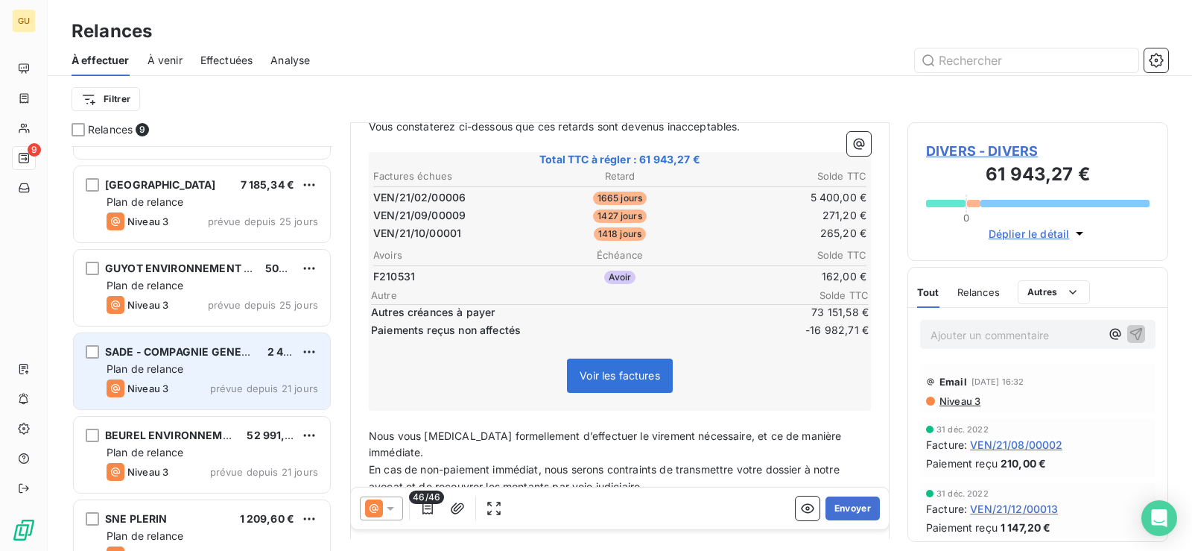
click at [320, 367] on div "SADE - COMPAGNIE GENERALE DES EXPLOITATIONS DU SUD 2 403,34 € Plan de relance N…" at bounding box center [202, 371] width 256 height 76
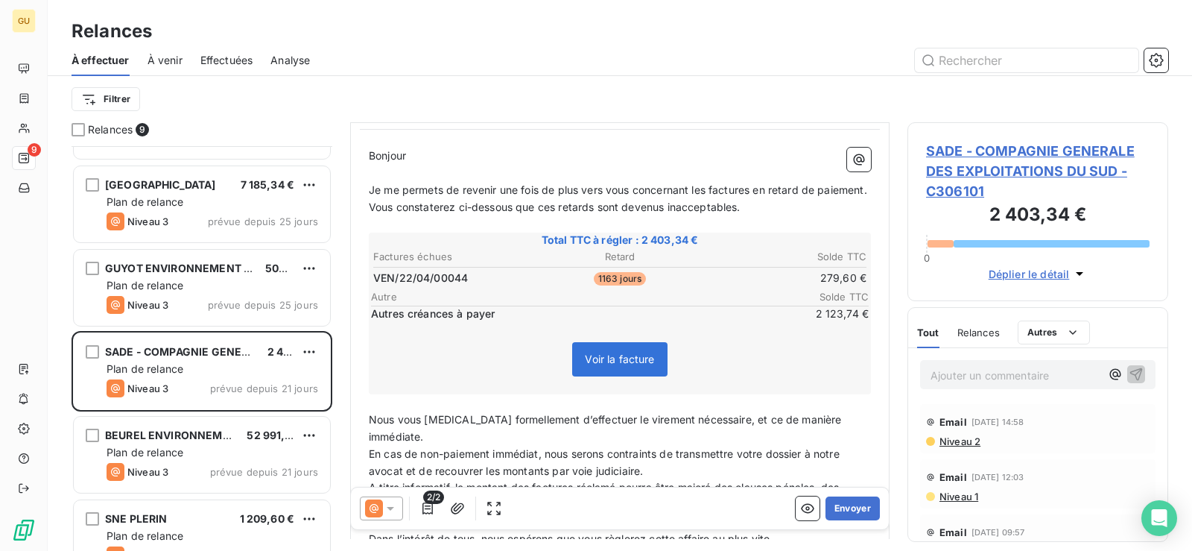
scroll to position [150, 0]
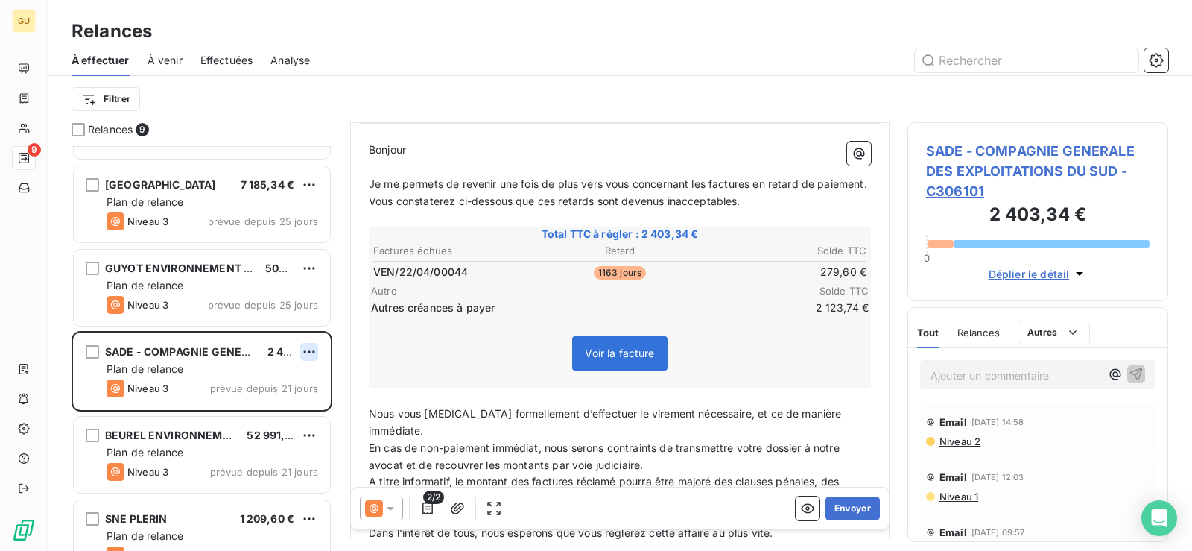
click at [309, 355] on html "GU 9 Relances À effectuer À venir Effectuées Analyse Filtrer Relances 9 DIVERS …" at bounding box center [596, 275] width 1192 height 551
click at [285, 402] on div "Passer cette action" at bounding box center [244, 408] width 133 height 24
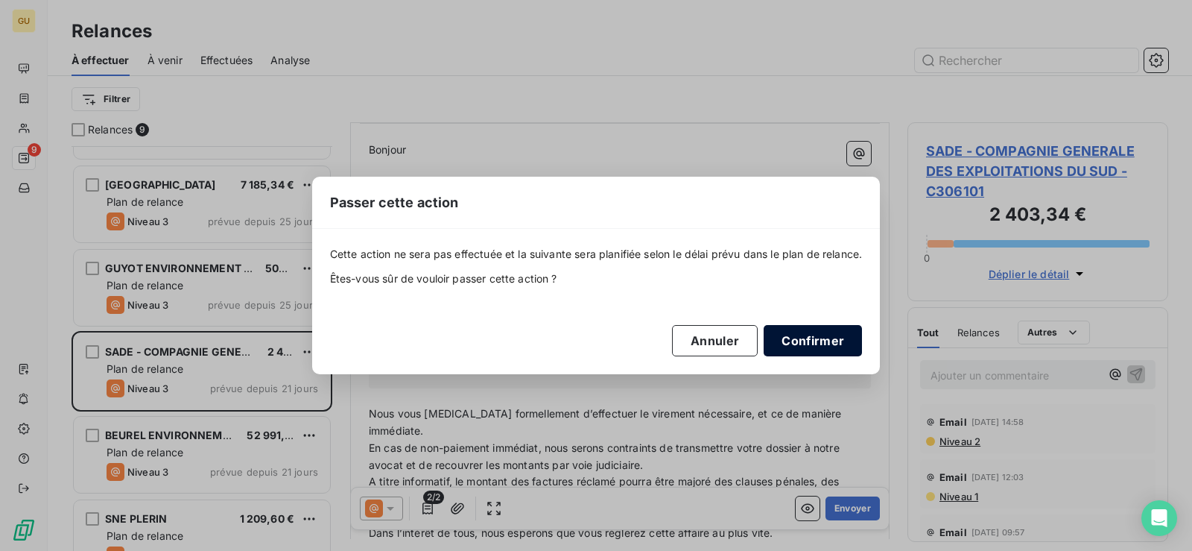
click at [811, 343] on button "Confirmer" at bounding box center [813, 340] width 98 height 31
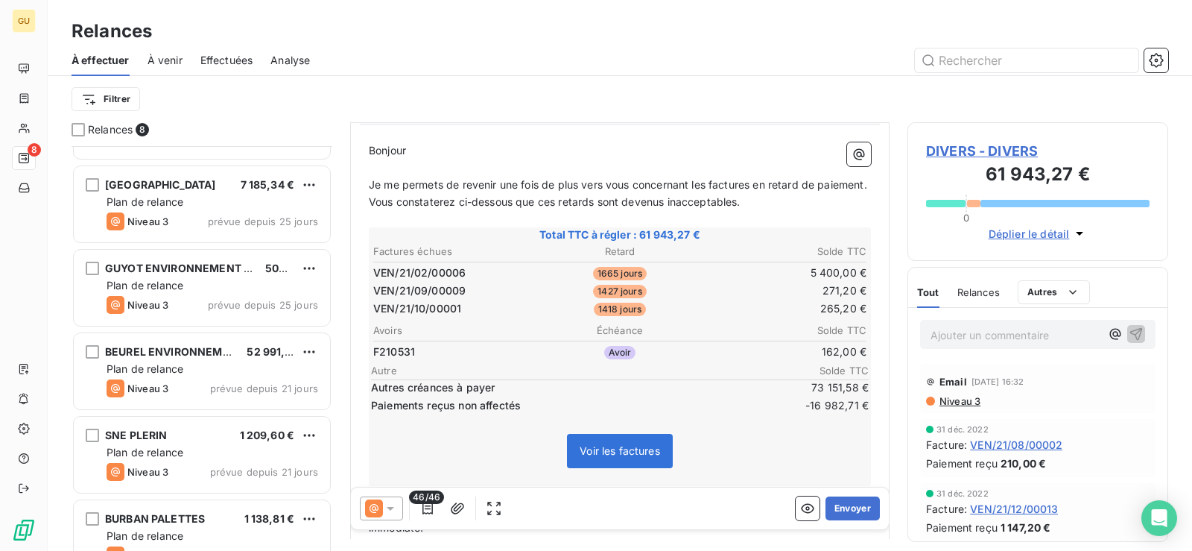
scroll to position [150, 0]
click at [316, 352] on html "GU 8 Relances À effectuer À venir Effectuées Analyse Filtrer Relances 8 DIVERS …" at bounding box center [596, 275] width 1192 height 551
click at [278, 408] on div "Passer cette action" at bounding box center [244, 408] width 133 height 24
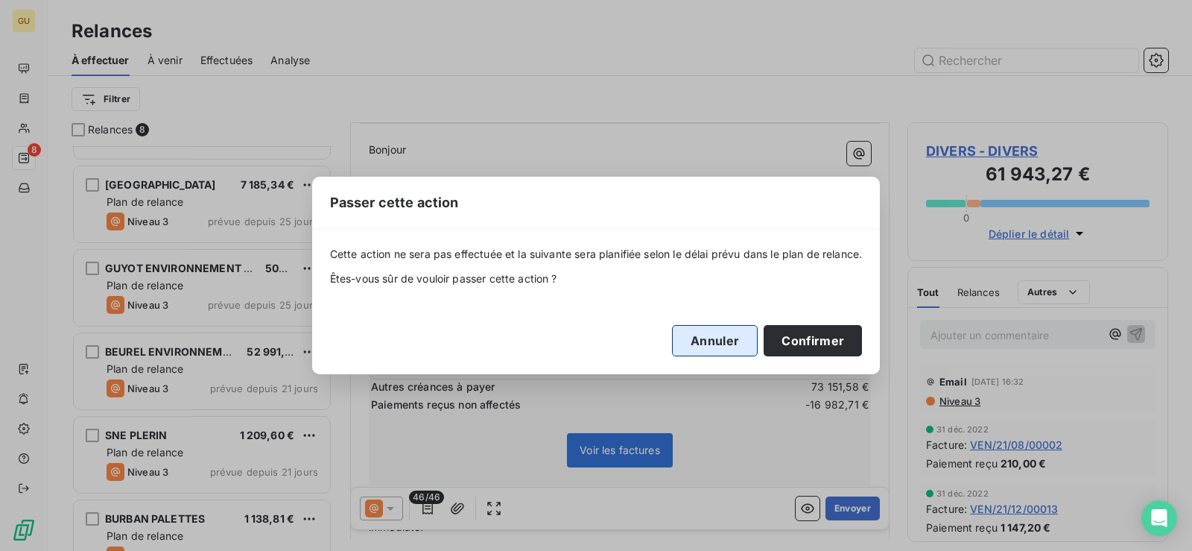
click at [708, 342] on button "Annuler" at bounding box center [715, 340] width 86 height 31
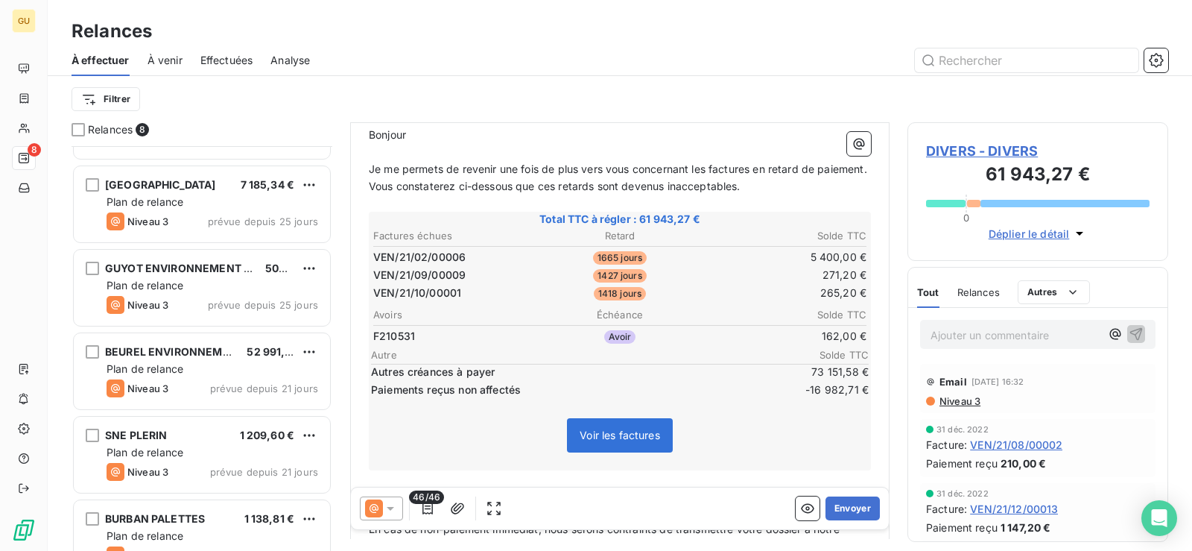
scroll to position [154, 0]
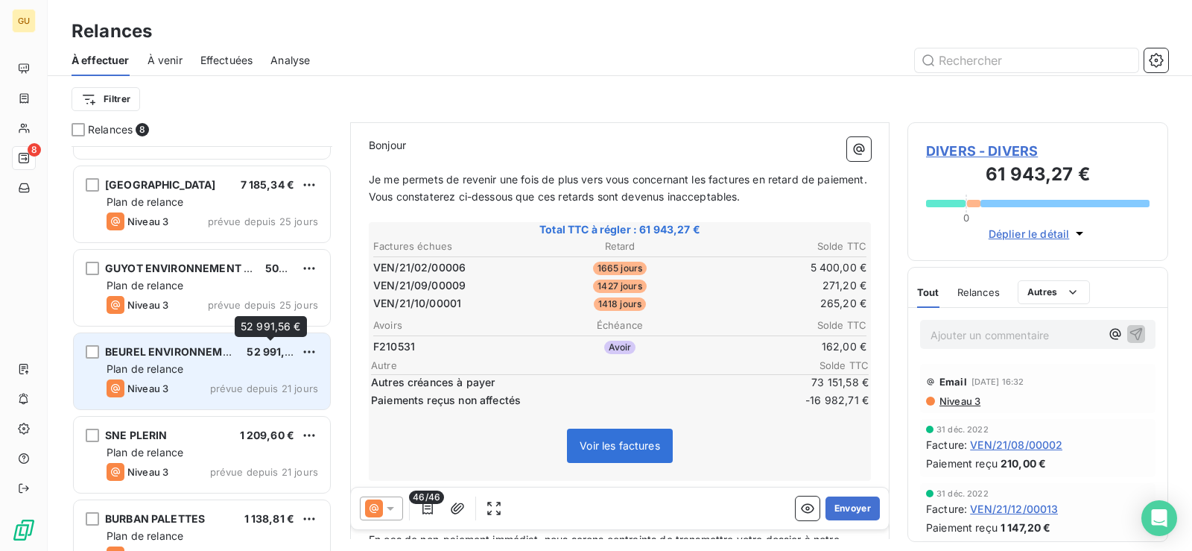
click at [267, 363] on div "Plan de relance" at bounding box center [213, 368] width 212 height 15
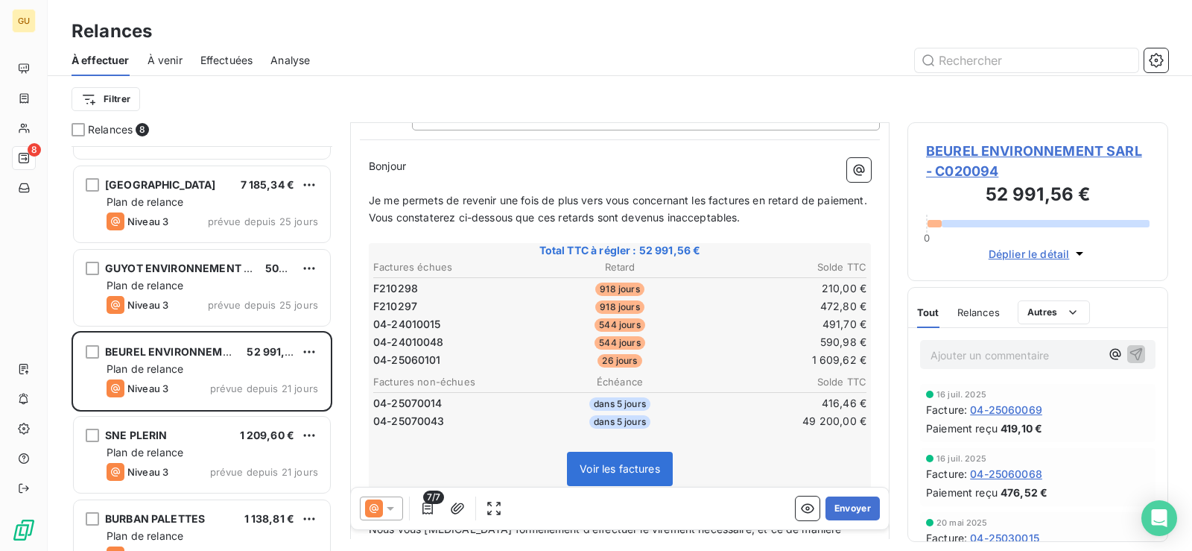
scroll to position [150, 0]
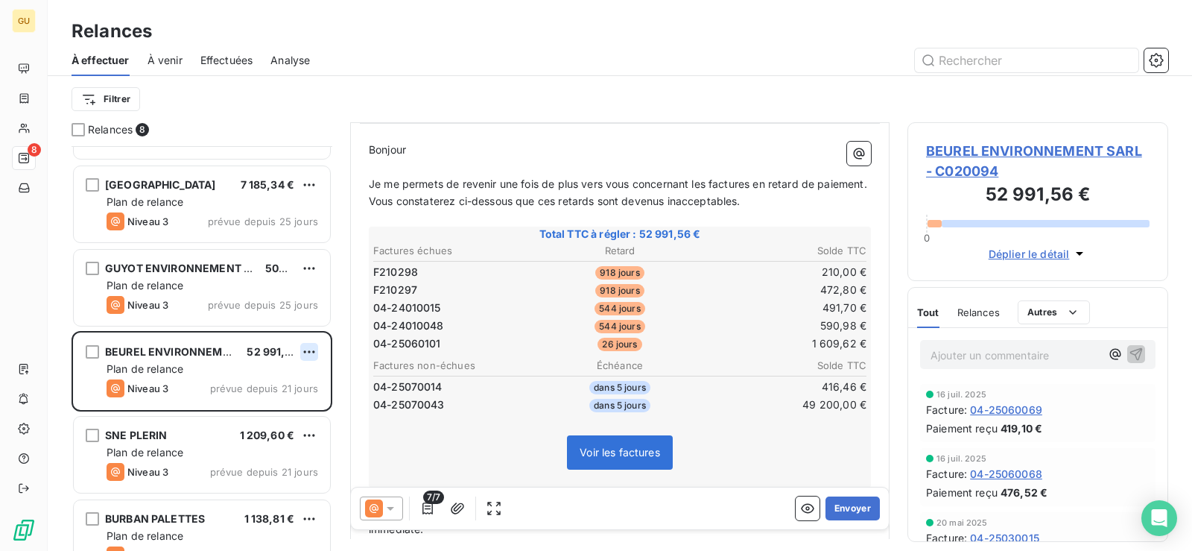
click at [312, 353] on html "GU 8 Relances À effectuer À venir Effectuées Analyse Filtrer Relances 8 DIVERS …" at bounding box center [596, 275] width 1192 height 551
click at [291, 406] on div "Passer cette action" at bounding box center [244, 408] width 133 height 24
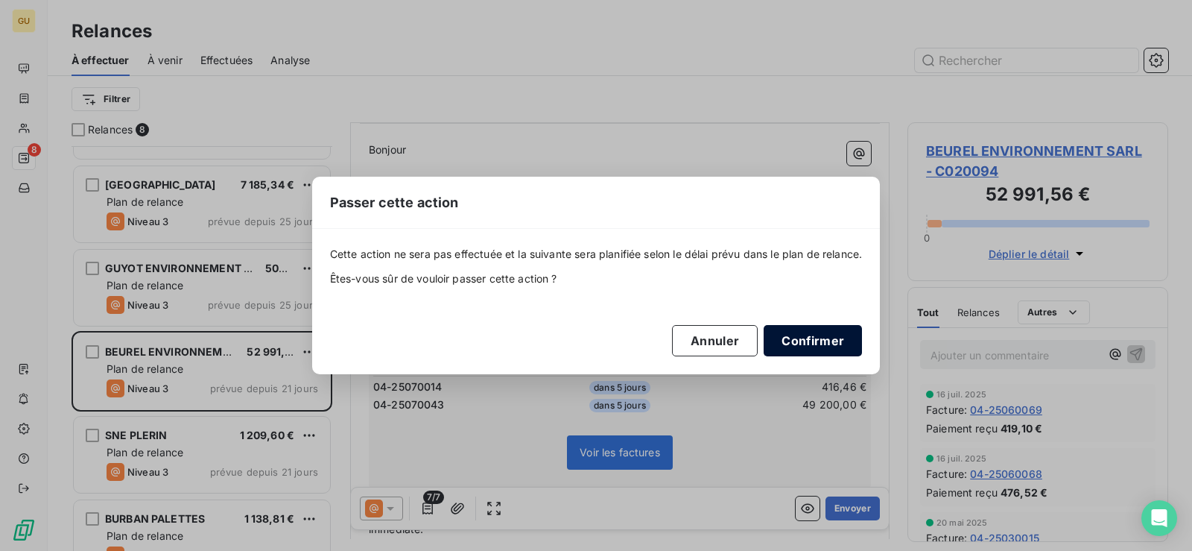
click at [813, 341] on button "Confirmer" at bounding box center [813, 340] width 98 height 31
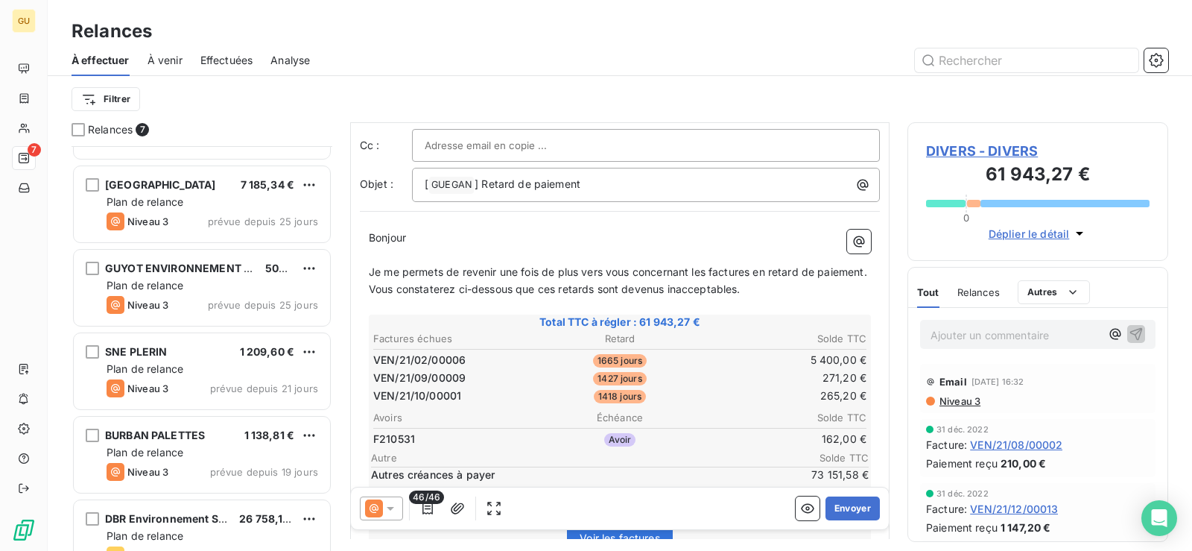
scroll to position [150, 0]
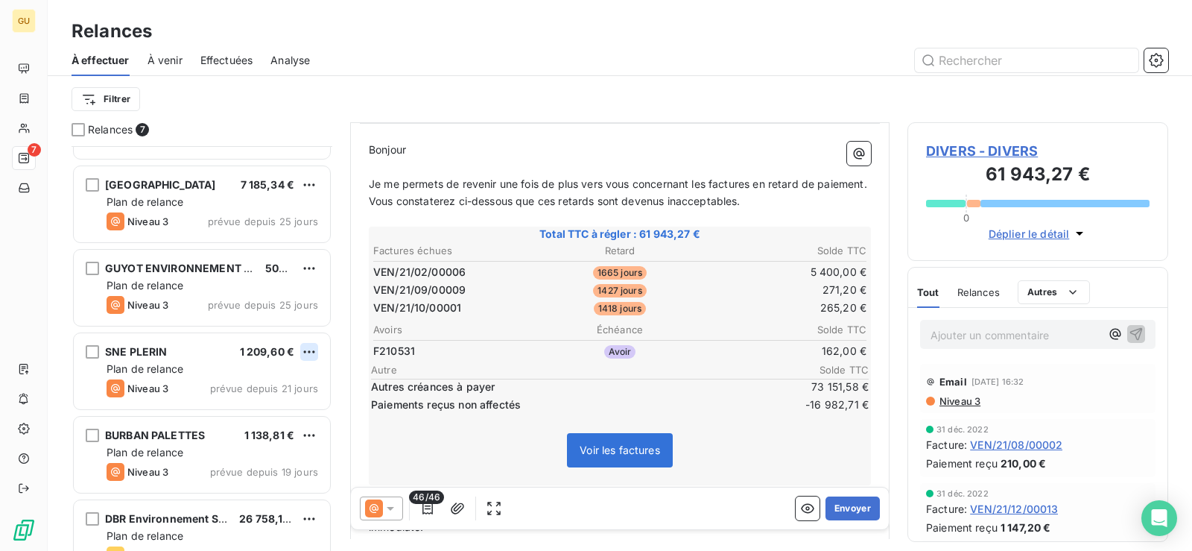
click at [317, 355] on html "GU 7 Relances À effectuer À venir Effectuées Analyse Filtrer Relances 7 DIVERS …" at bounding box center [596, 275] width 1192 height 551
click at [269, 409] on div "Passer cette action" at bounding box center [244, 408] width 133 height 24
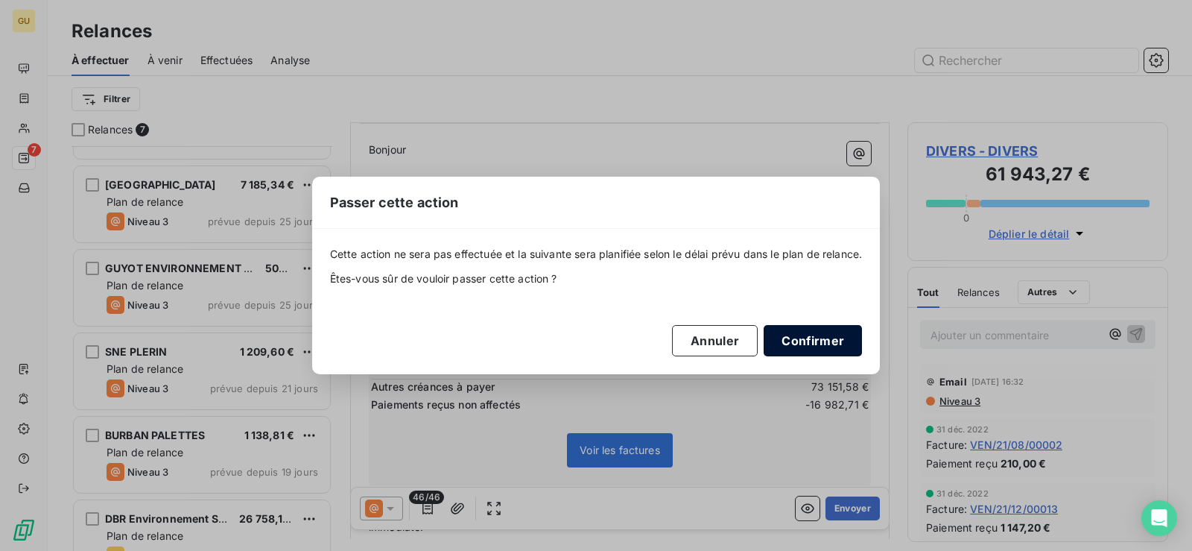
click at [853, 332] on button "Confirmer" at bounding box center [813, 340] width 98 height 31
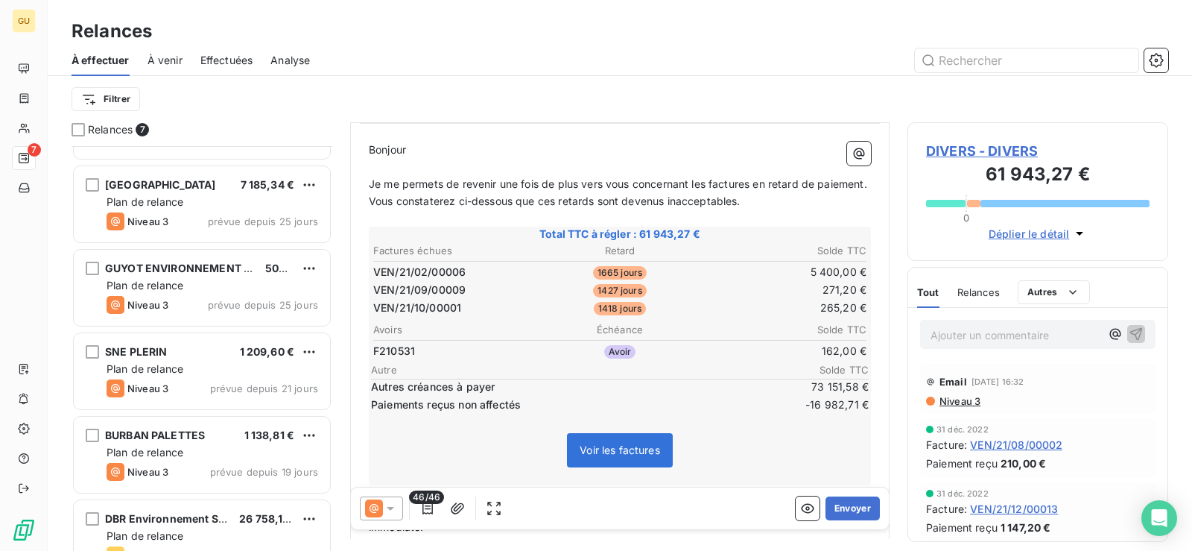
scroll to position [96, 0]
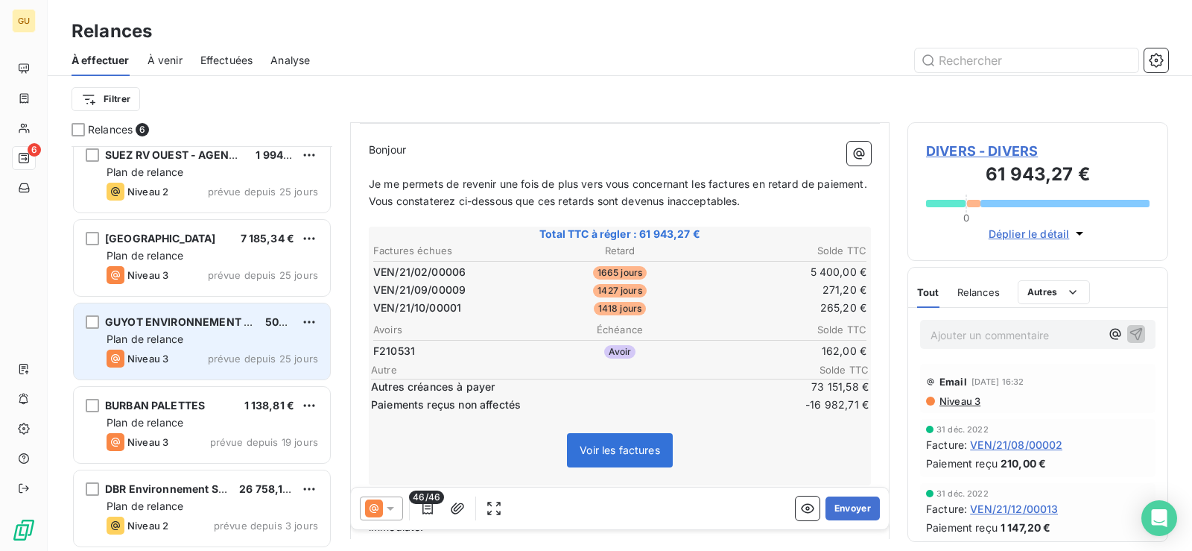
click at [271, 349] on div "GUYOT ENVIRONNEMENT PLOUFRAGAN SARL 504,25 € Plan de relance Niveau 3 prévue de…" at bounding box center [202, 341] width 256 height 76
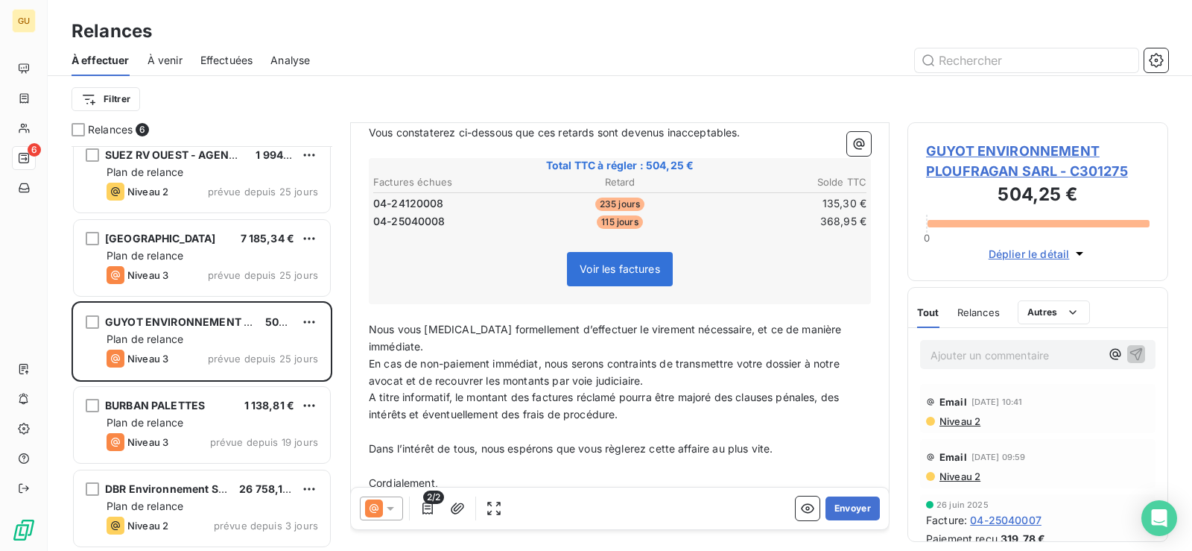
scroll to position [267, 0]
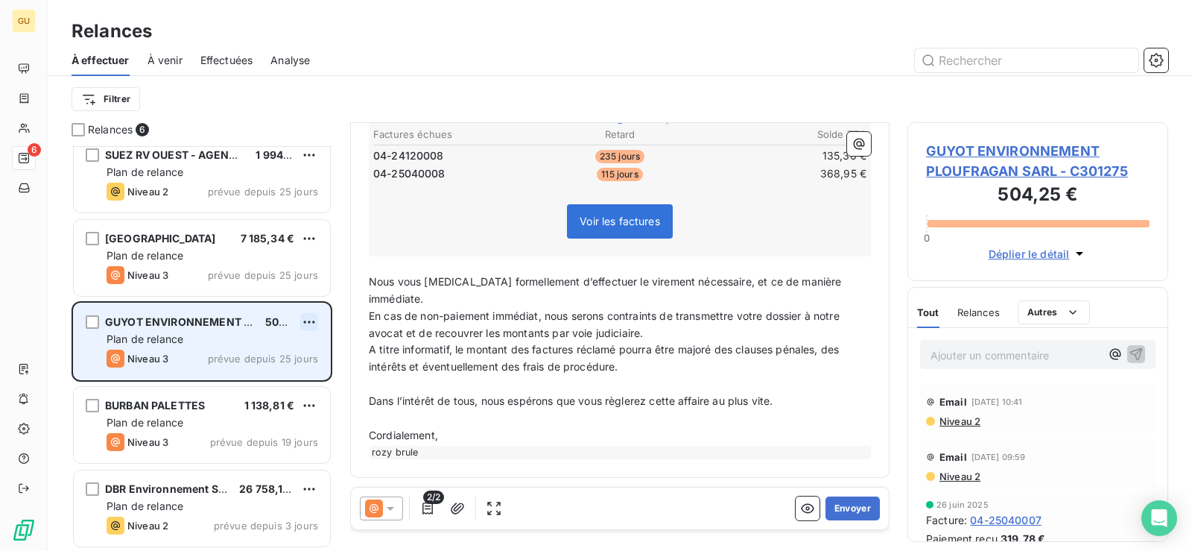
click at [311, 322] on html "GU 6 Relances À effectuer À venir Effectuées Analyse Filtrer Relances 6 DIVERS …" at bounding box center [596, 275] width 1192 height 551
click at [288, 385] on div "Passer cette action" at bounding box center [244, 379] width 133 height 24
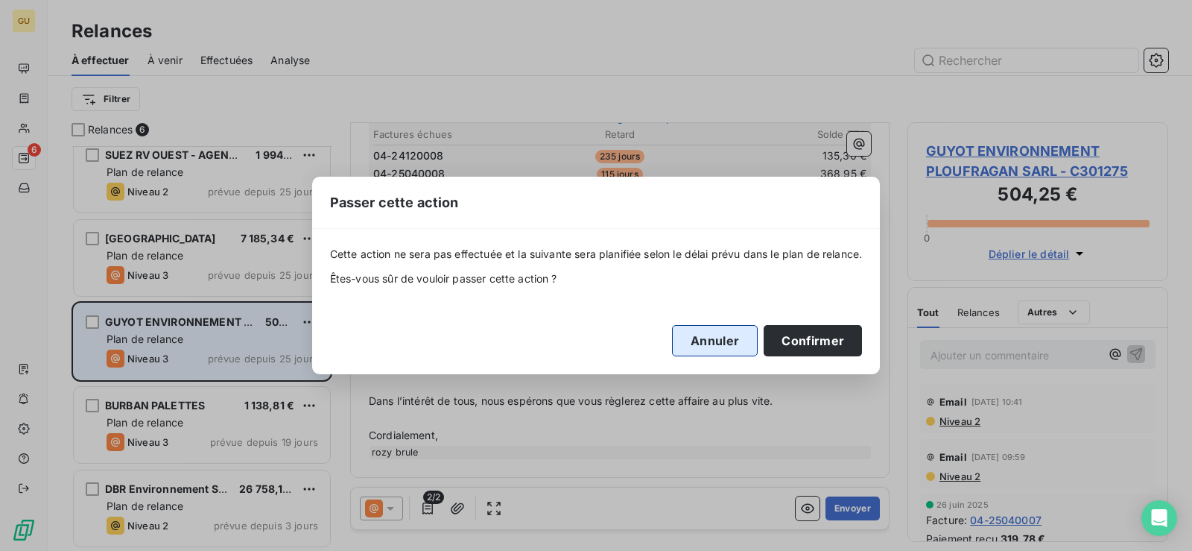
click at [732, 332] on button "Annuler" at bounding box center [715, 340] width 86 height 31
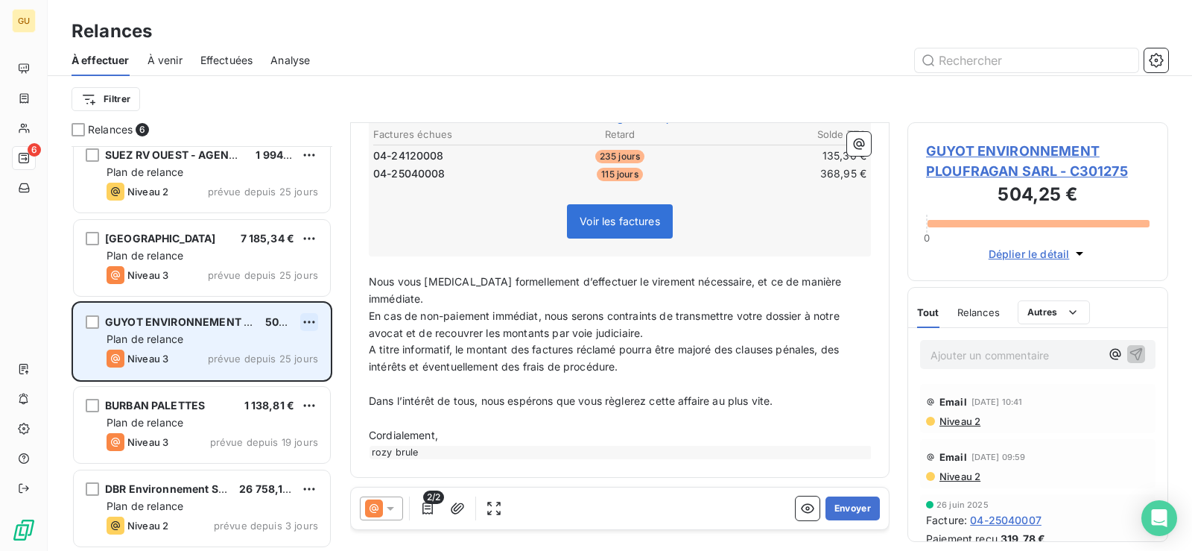
click at [308, 323] on html "GU 6 Relances À effectuer À venir Effectuées Analyse Filtrer Relances 6 DIVERS …" at bounding box center [596, 275] width 1192 height 551
click at [233, 388] on div "Passer cette action" at bounding box center [244, 379] width 133 height 24
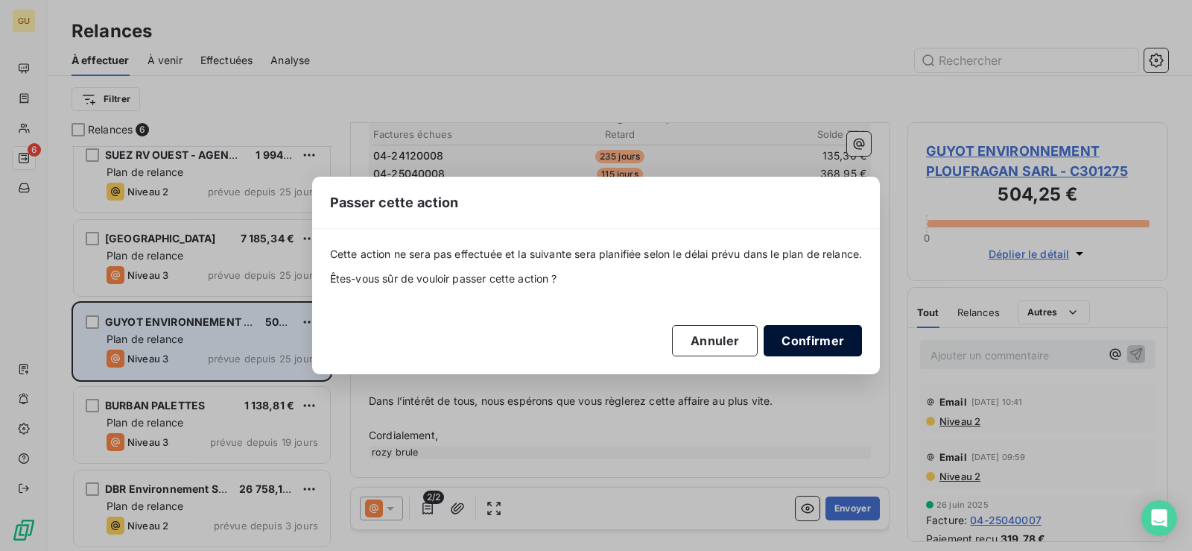
click at [831, 347] on button "Confirmer" at bounding box center [813, 340] width 98 height 31
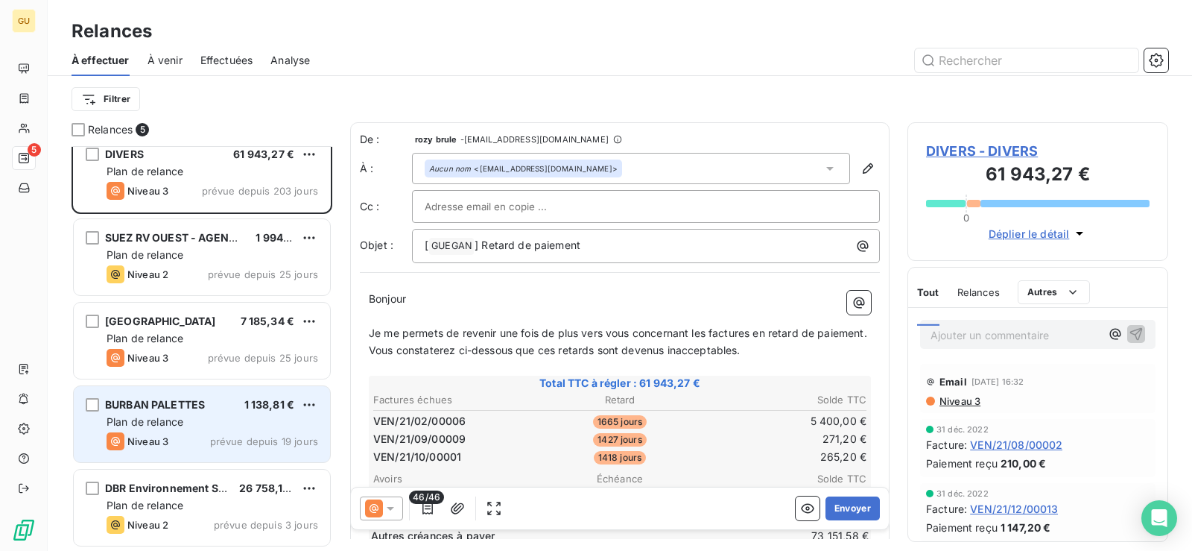
scroll to position [13, 0]
click at [279, 425] on div "Plan de relance" at bounding box center [213, 422] width 212 height 15
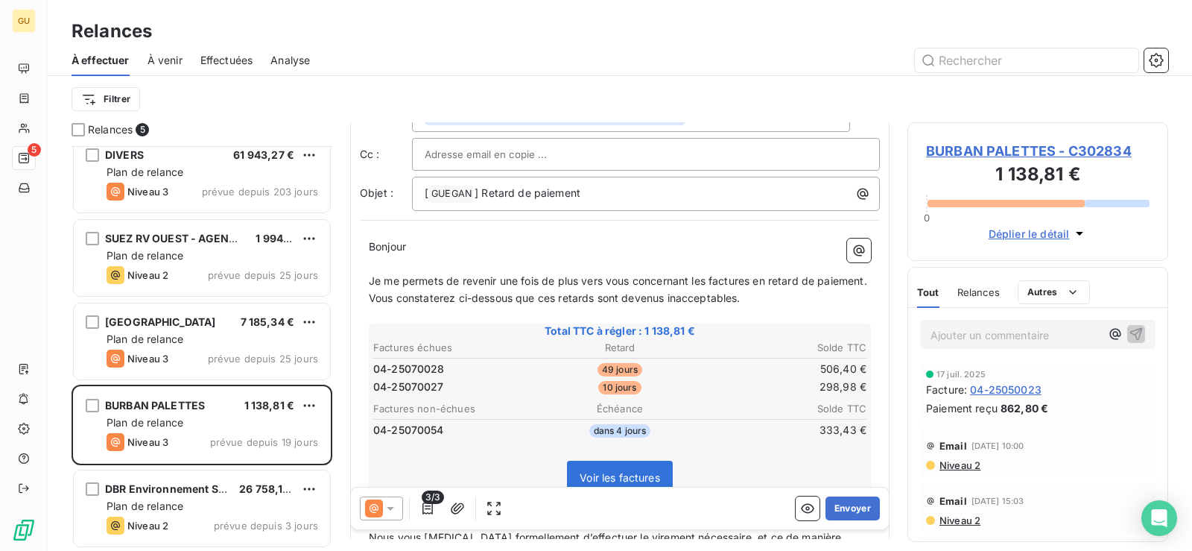
scroll to position [150, 0]
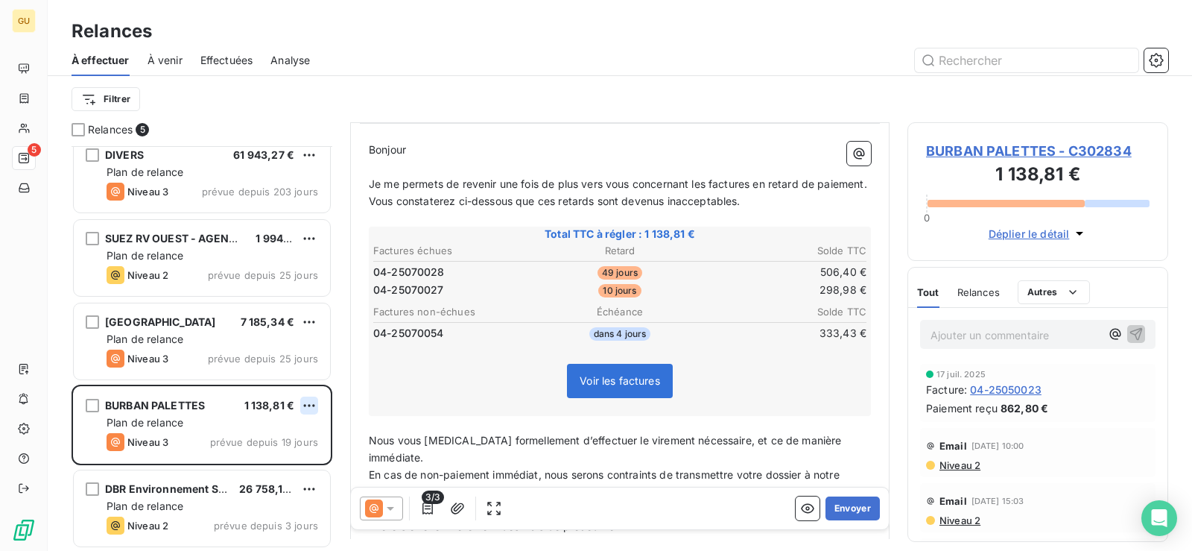
click at [312, 402] on html "GU 5 Relances À effectuer À venir Effectuées Analyse Filtrer Relances 5 DIVERS …" at bounding box center [596, 275] width 1192 height 551
click at [259, 466] on div "Passer cette action" at bounding box center [244, 462] width 133 height 24
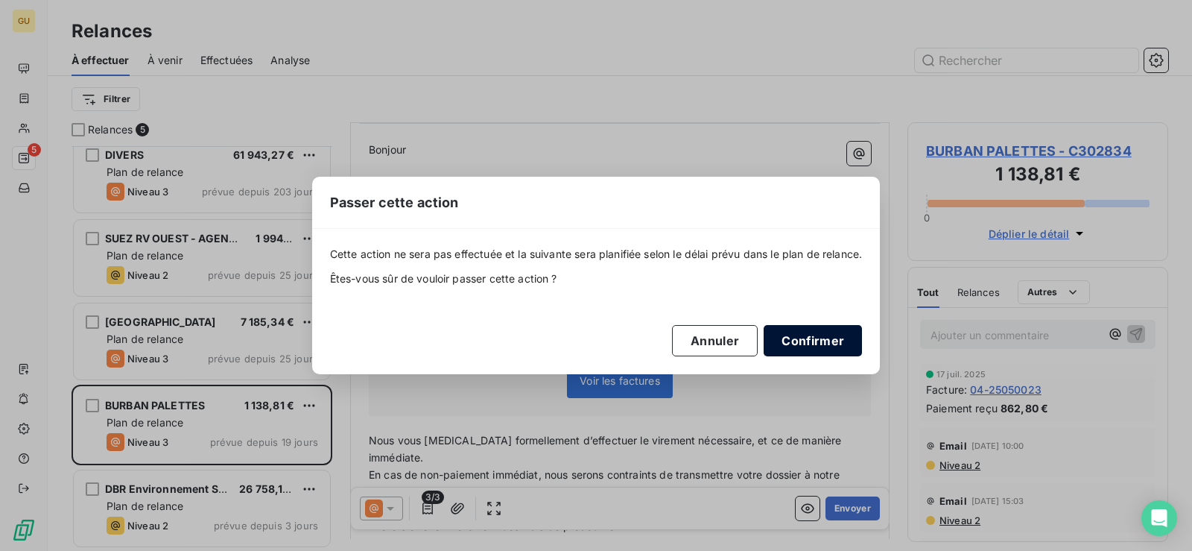
click at [798, 335] on button "Confirmer" at bounding box center [813, 340] width 98 height 31
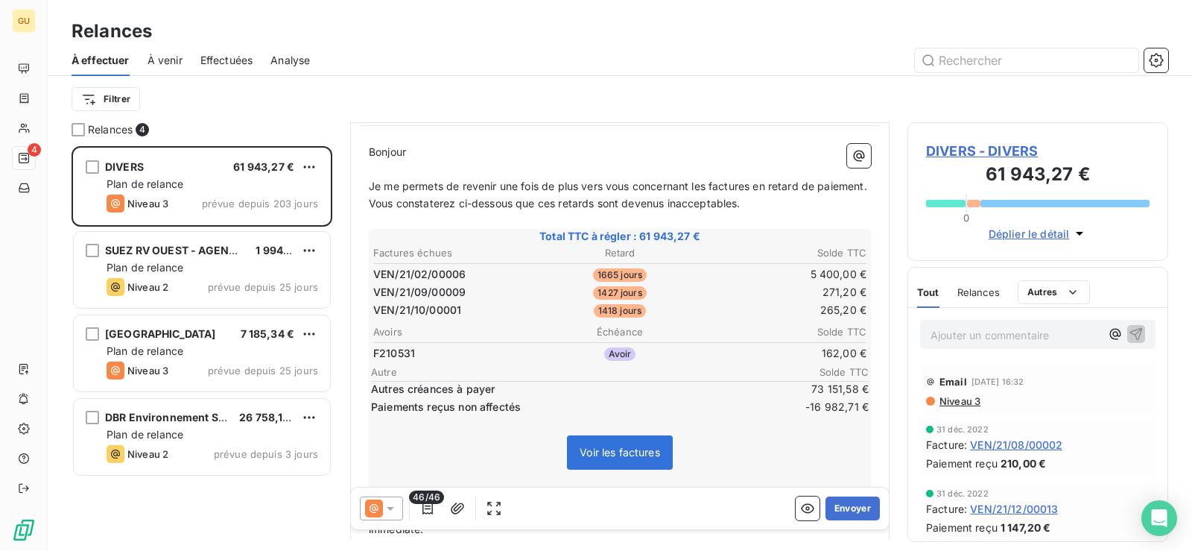
scroll to position [150, 0]
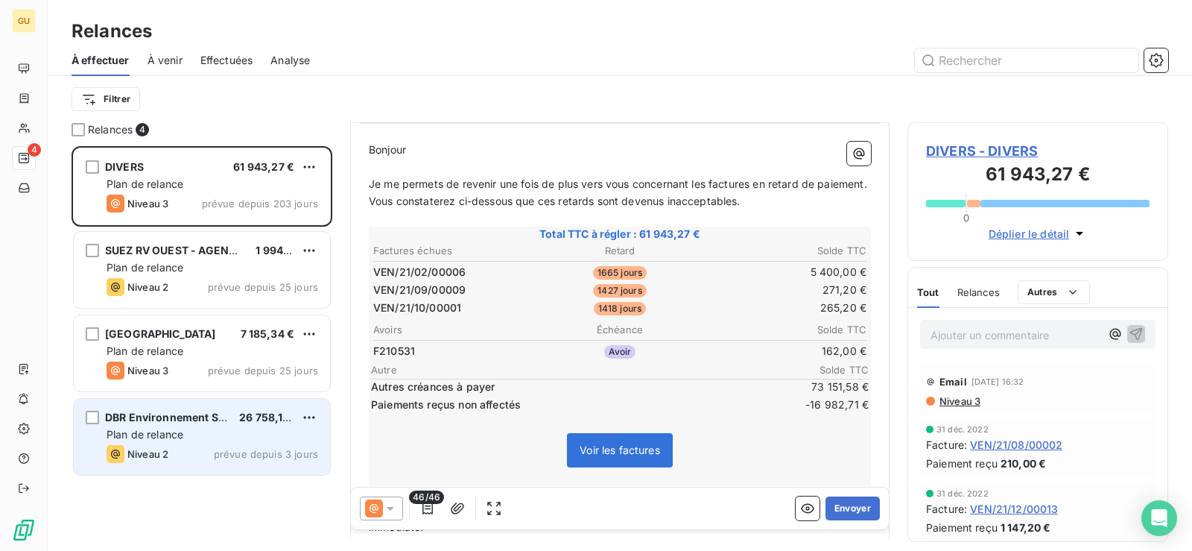
click at [244, 445] on div "Niveau 2 prévue depuis 3 jours" at bounding box center [213, 454] width 212 height 18
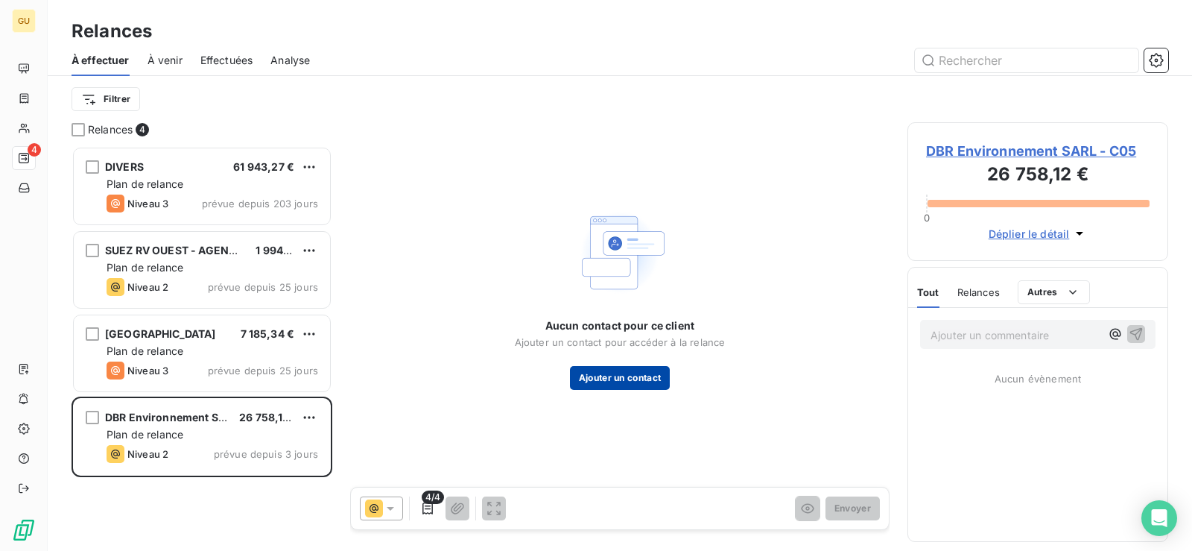
click at [629, 376] on button "Ajouter un contact" at bounding box center [620, 378] width 101 height 24
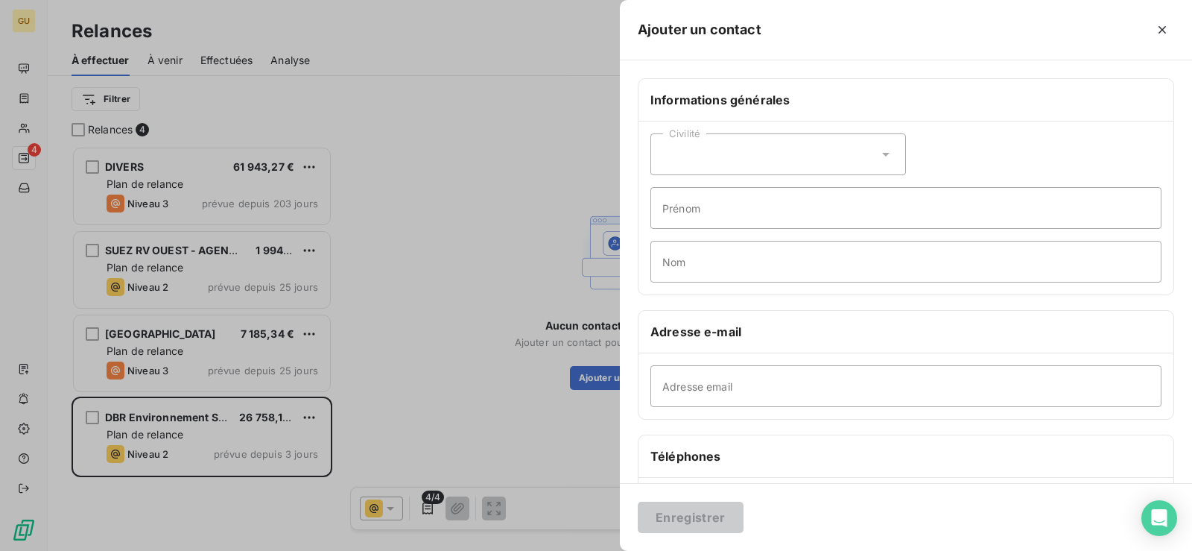
click at [862, 149] on div "Civilité" at bounding box center [779, 154] width 256 height 42
click at [905, 200] on input "Prénom" at bounding box center [906, 208] width 511 height 42
click at [681, 264] on input "Nom" at bounding box center [906, 262] width 511 height 42
type input "d"
type input "DBR ENVIRONNEMENT"
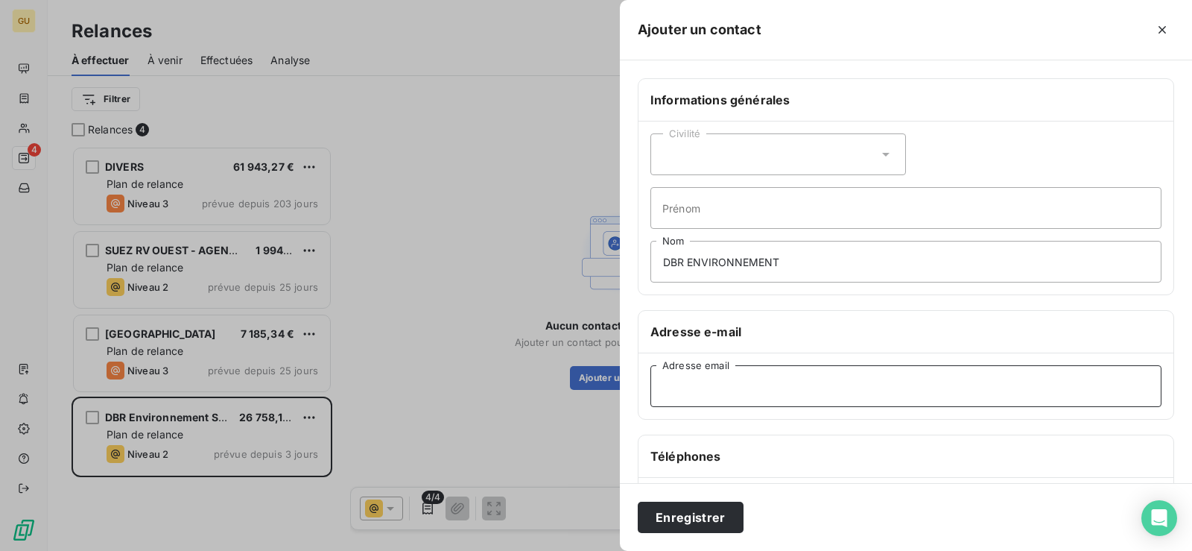
click at [703, 384] on input "Adresse email" at bounding box center [906, 386] width 511 height 42
type input "C"
type input "[EMAIL_ADDRESS][DOMAIN_NAME]"
click at [638, 501] on button "Enregistrer" at bounding box center [691, 516] width 106 height 31
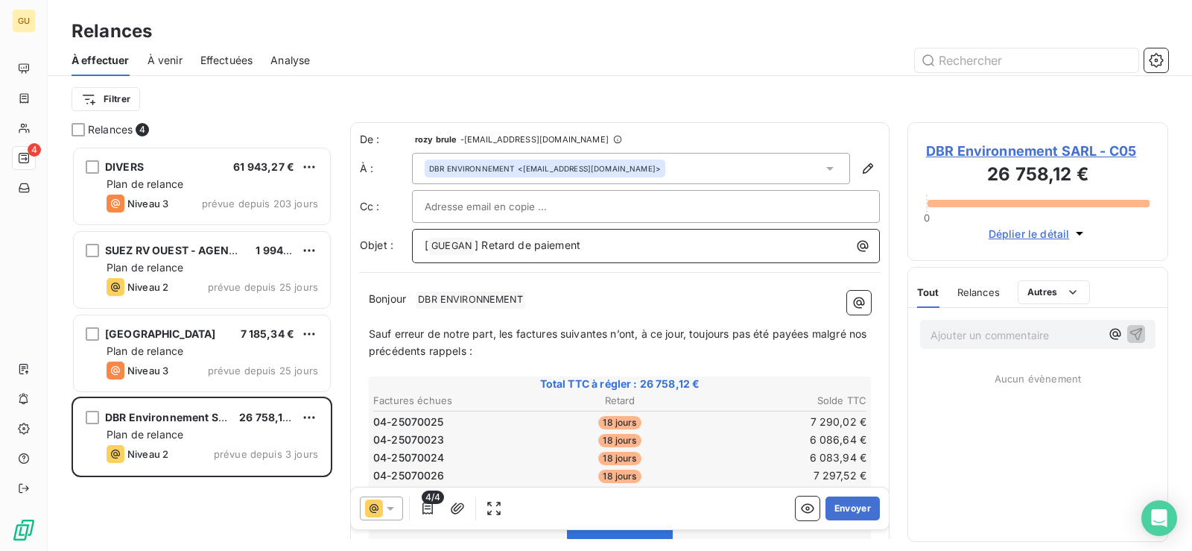
click at [481, 244] on span "] Retard de paiement" at bounding box center [528, 244] width 106 height 13
click at [603, 245] on p "[ GUEGAN ﻿ ] Retard de paiement" at bounding box center [650, 246] width 450 height 18
click at [854, 508] on button "Envoyer" at bounding box center [853, 508] width 54 height 24
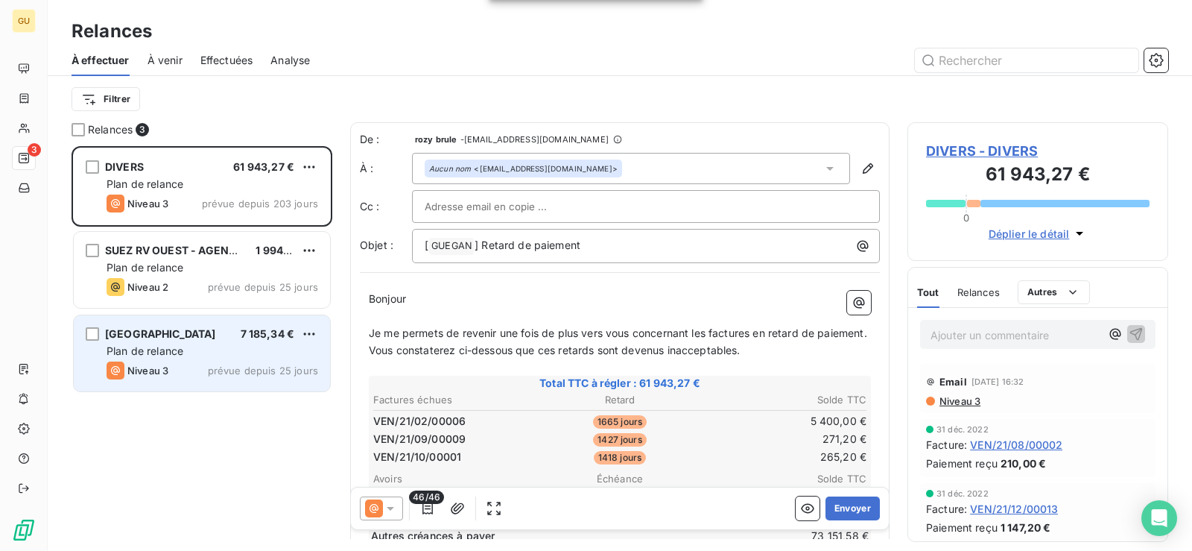
click at [270, 352] on div "Plan de relance" at bounding box center [213, 351] width 212 height 15
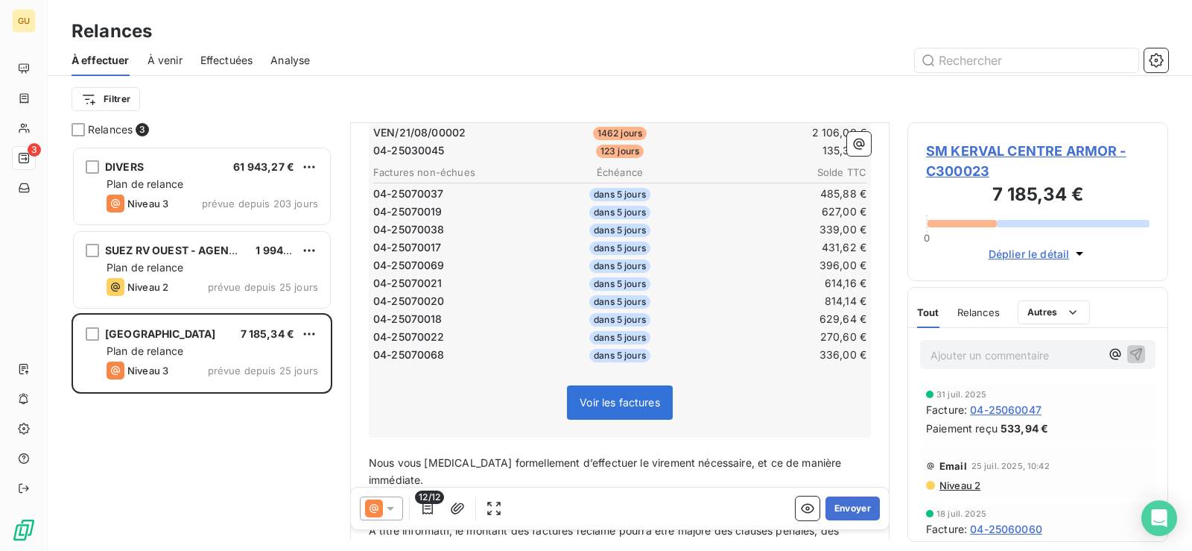
scroll to position [299, 0]
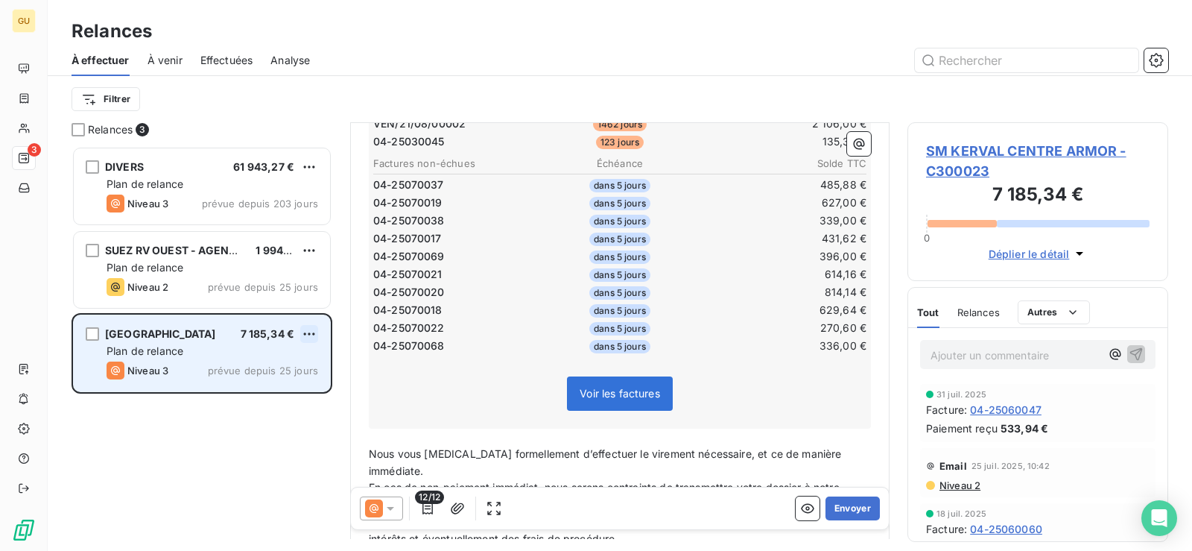
click at [317, 335] on html "GU 3 Relances À effectuer À venir Effectuées Analyse Filtrer Relances 3 DIVERS …" at bounding box center [596, 275] width 1192 height 551
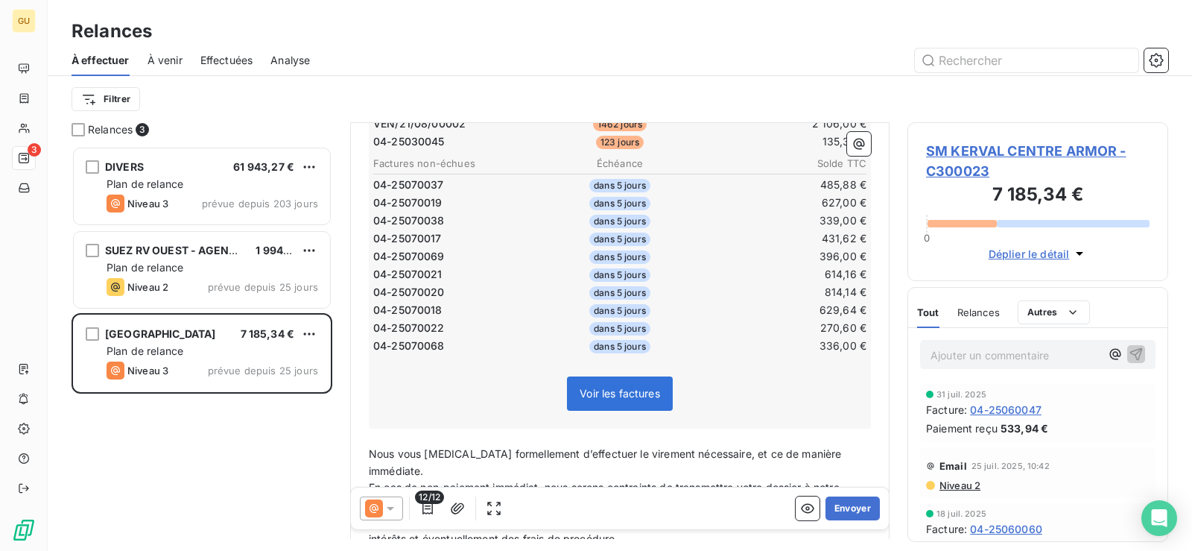
click at [306, 335] on html "GU 3 Relances À effectuer À venir Effectuées Analyse Filtrer Relances 3 DIVERS …" at bounding box center [596, 275] width 1192 height 551
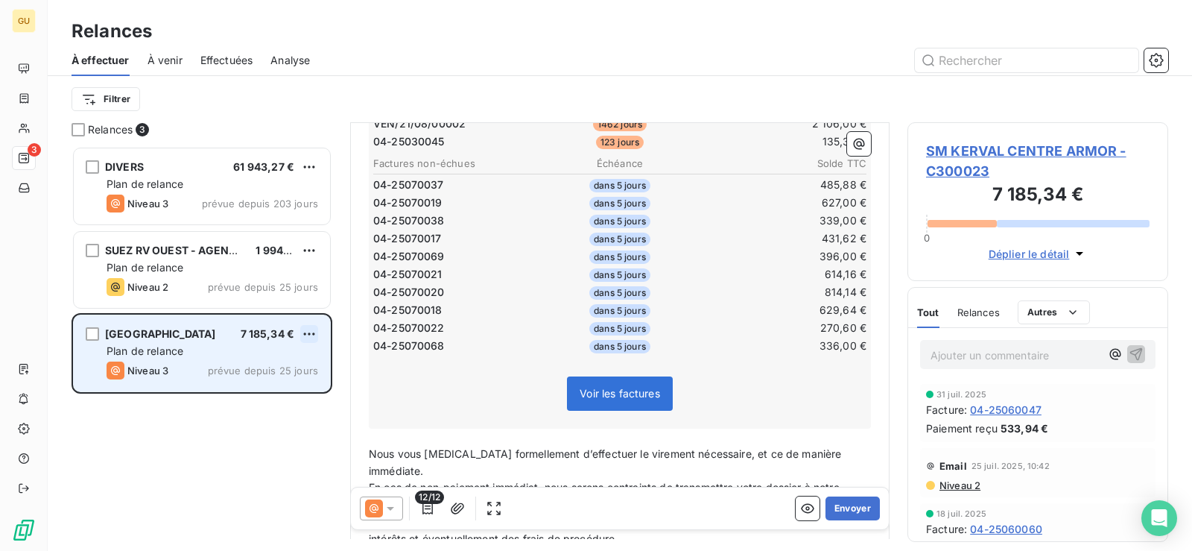
click at [308, 338] on html "GU 3 Relances À effectuer À venir Effectuées Analyse Filtrer Relances 3 DIVERS …" at bounding box center [596, 275] width 1192 height 551
click at [260, 389] on div "Passer cette action" at bounding box center [244, 391] width 133 height 24
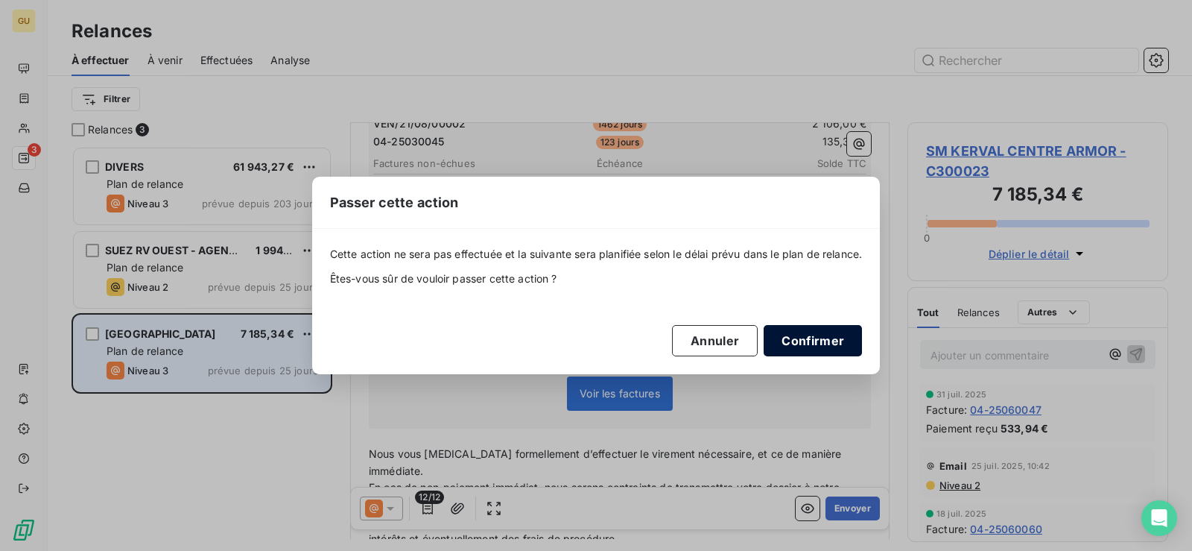
click at [829, 339] on button "Confirmer" at bounding box center [813, 340] width 98 height 31
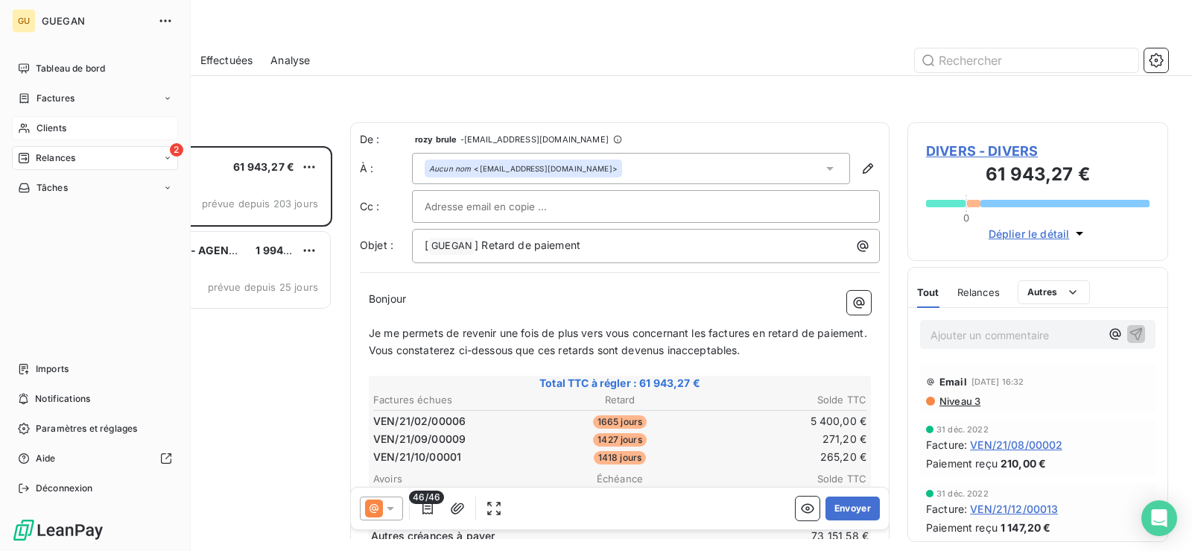
click at [40, 124] on span "Clients" at bounding box center [52, 127] width 30 height 13
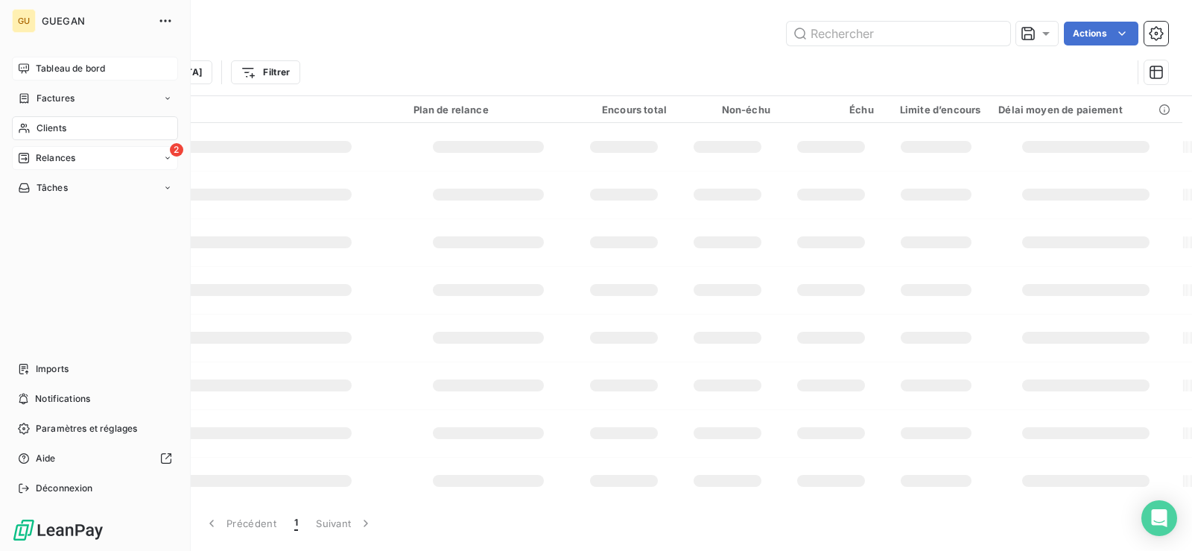
click at [78, 69] on span "Tableau de bord" at bounding box center [70, 68] width 69 height 13
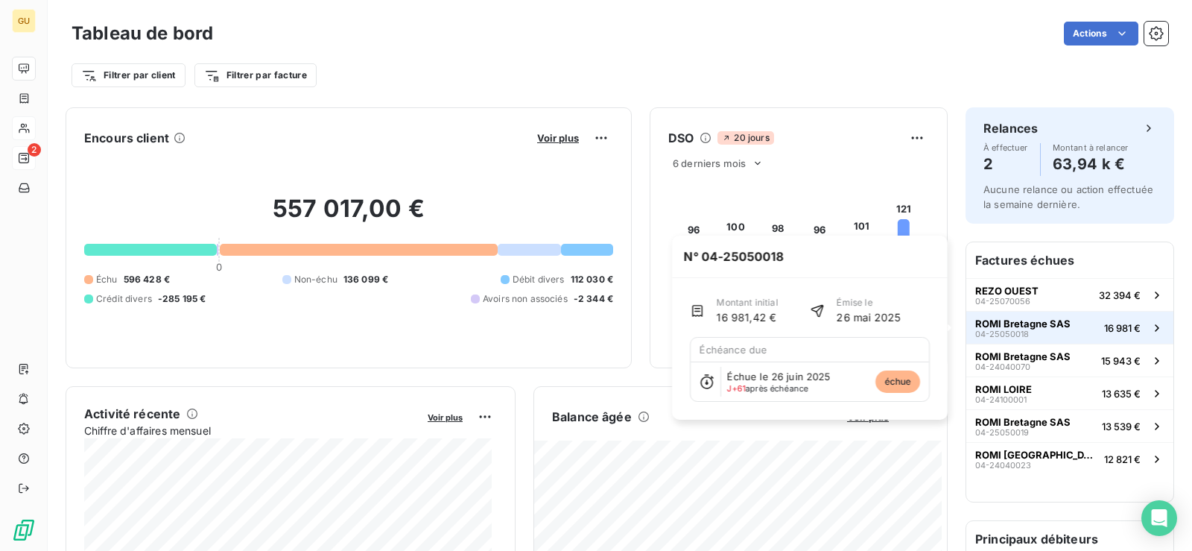
click at [1043, 324] on span "ROMI Bretagne SAS" at bounding box center [1022, 323] width 95 height 12
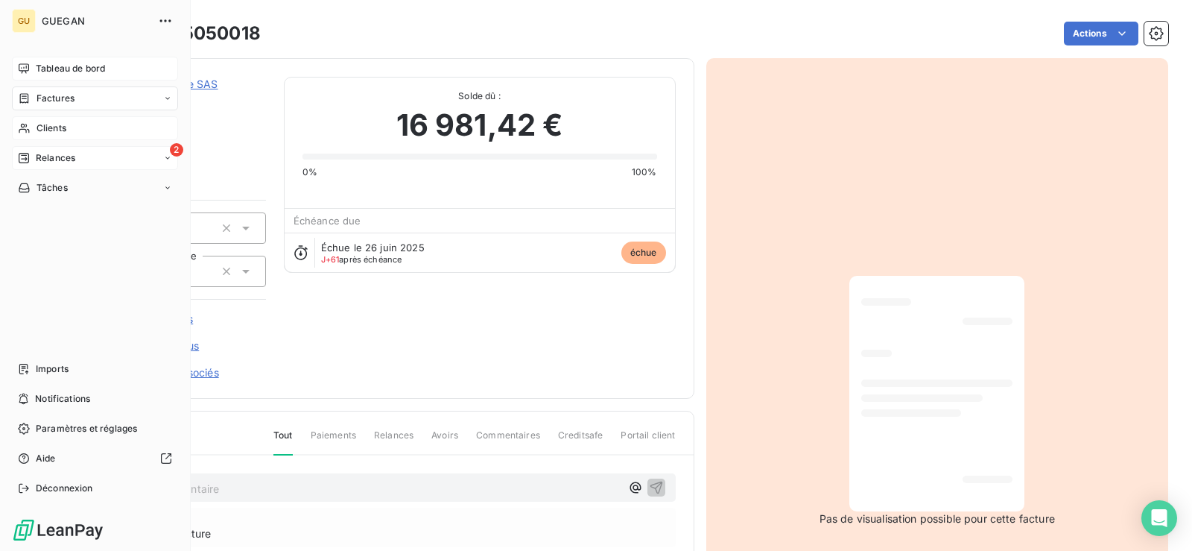
click at [45, 68] on span "Tableau de bord" at bounding box center [70, 68] width 69 height 13
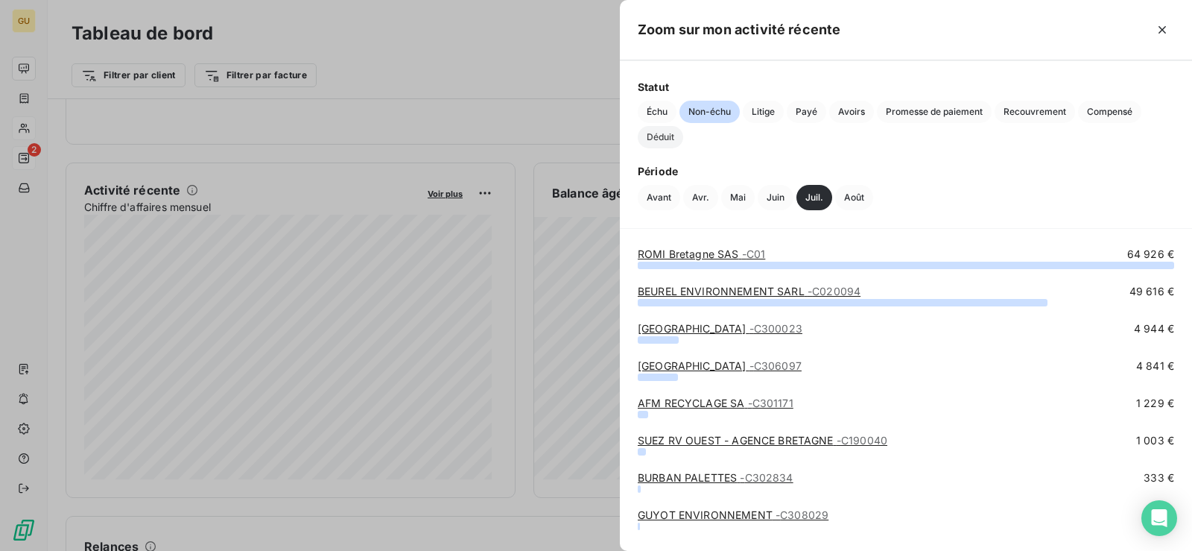
click at [662, 142] on span "Déduit" at bounding box center [660, 137] width 45 height 22
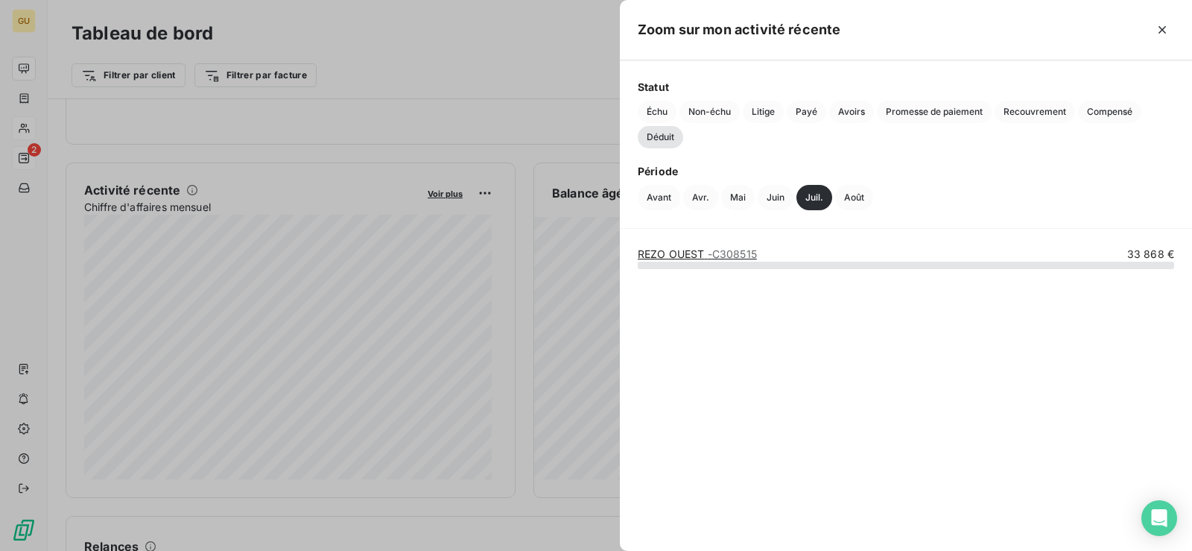
click at [715, 255] on span "- C308515" at bounding box center [732, 253] width 49 height 13
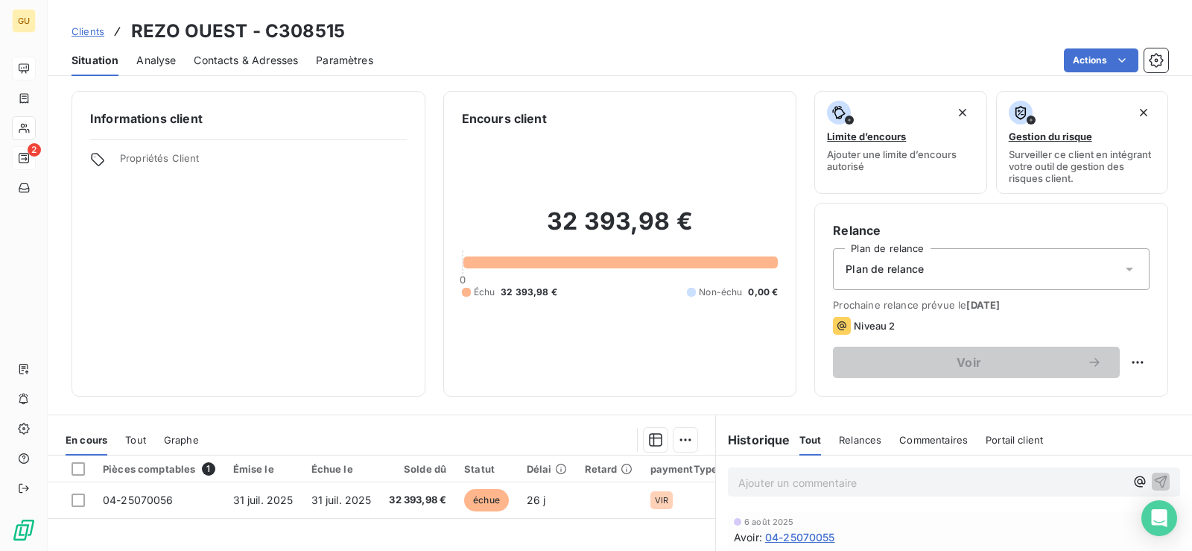
click at [215, 467] on th "Pièces comptables 1" at bounding box center [159, 468] width 130 height 27
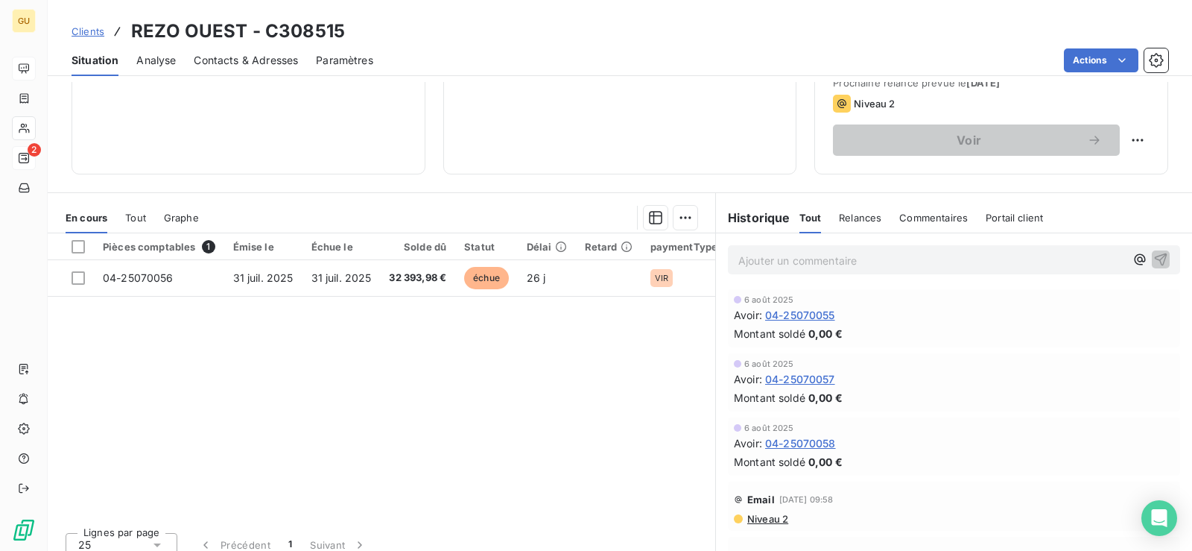
scroll to position [224, 0]
click at [203, 245] on span "1" at bounding box center [208, 244] width 13 height 13
click at [118, 218] on div "En cours Tout Graphe" at bounding box center [382, 215] width 668 height 31
click at [146, 217] on span "Tout" at bounding box center [135, 216] width 21 height 12
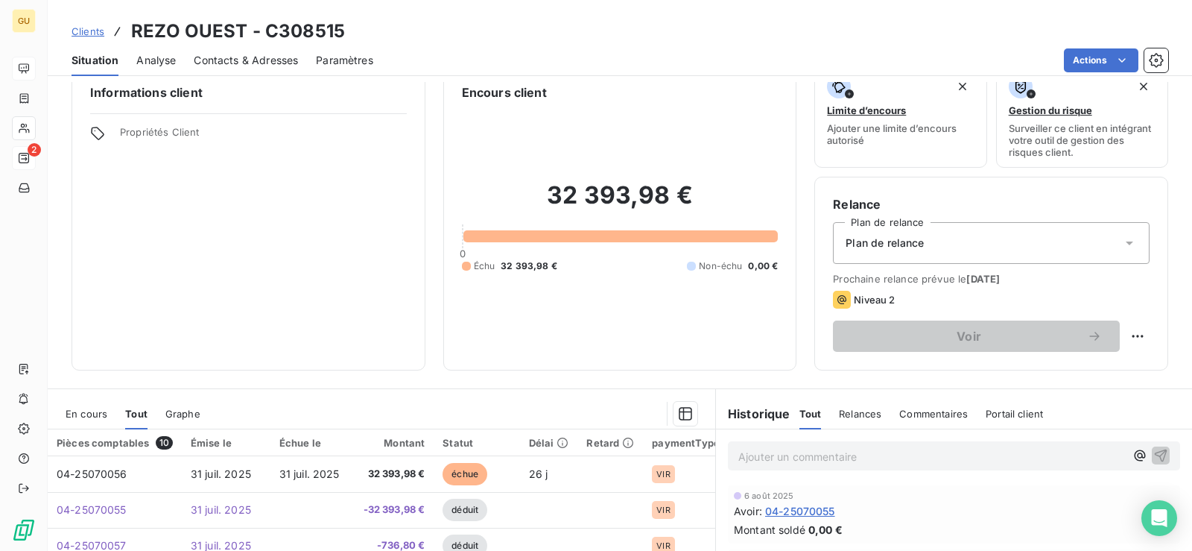
scroll to position [0, 0]
